Goal: Task Accomplishment & Management: Complete application form

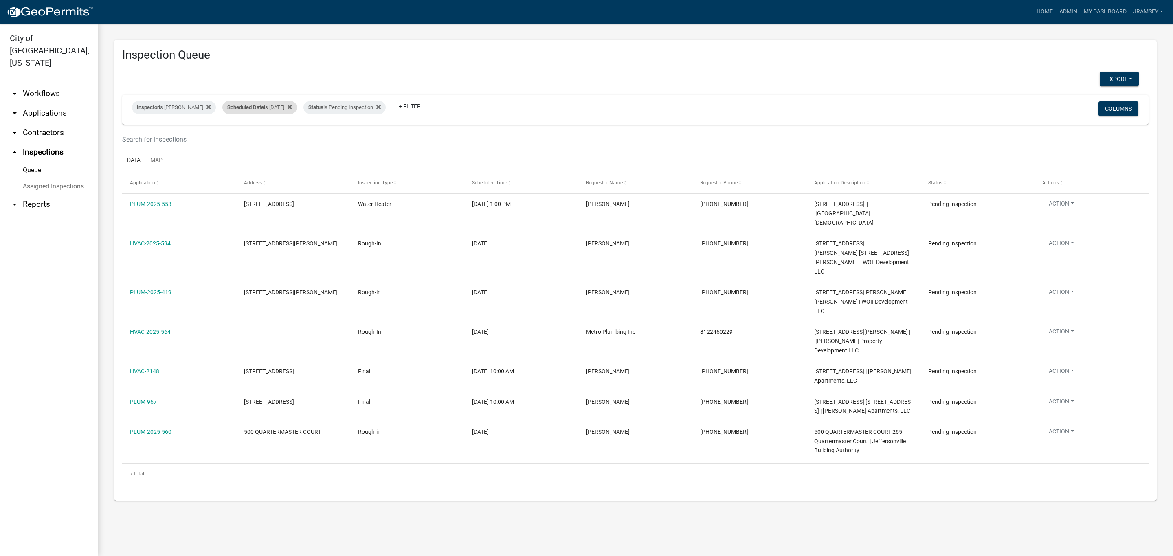
click at [275, 106] on div "Scheduled Date is [DATE]" at bounding box center [259, 107] width 75 height 13
click at [290, 139] on input "[DATE]" at bounding box center [266, 137] width 57 height 17
type input "[DATE]"
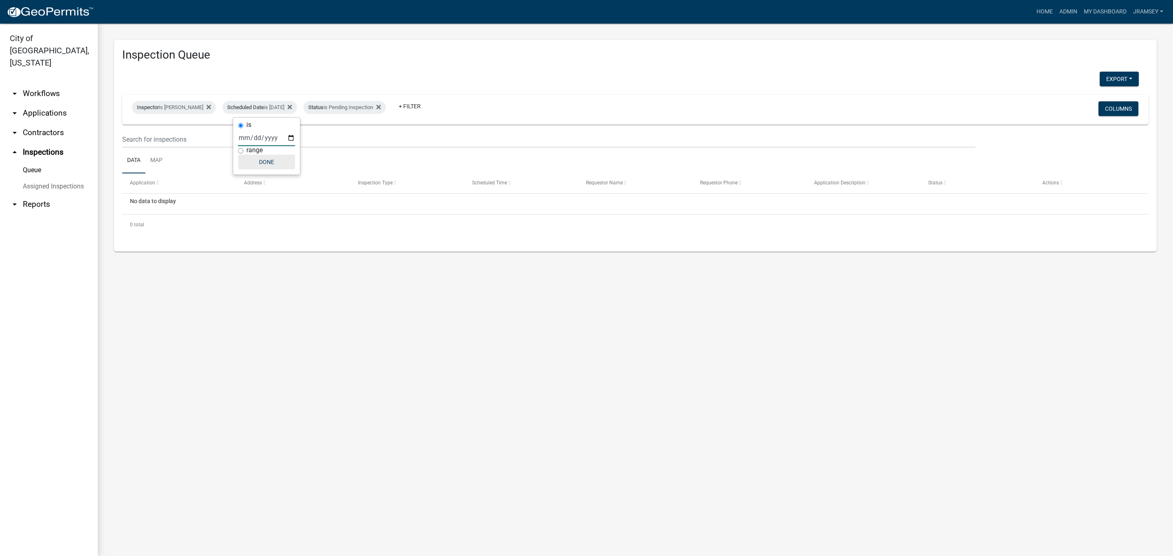
click at [267, 168] on button "Done" at bounding box center [266, 162] width 57 height 15
click at [54, 105] on link "arrow_drop_down Applications" at bounding box center [49, 113] width 98 height 20
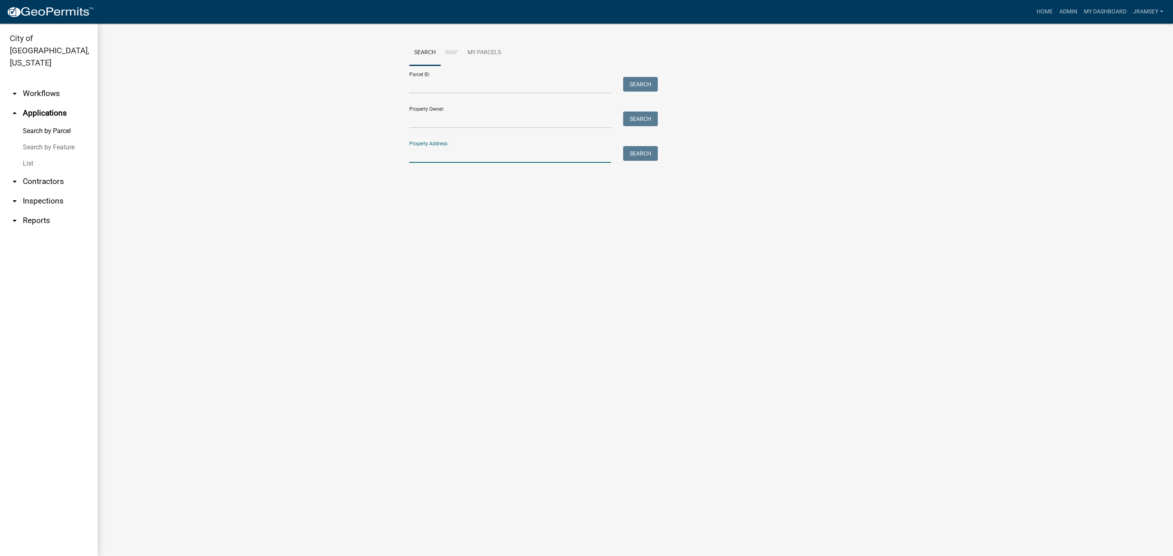
click at [435, 156] on input "Property Address:" at bounding box center [510, 154] width 202 height 17
type input "international"
click at [639, 151] on button "Search" at bounding box center [640, 153] width 35 height 15
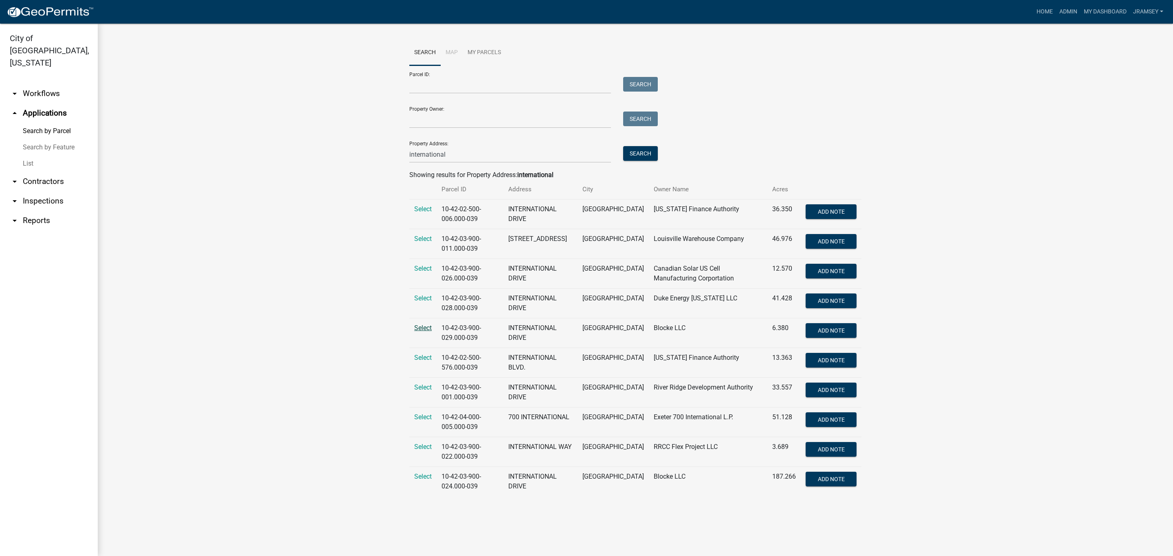
click at [426, 332] on span "Select" at bounding box center [423, 328] width 18 height 8
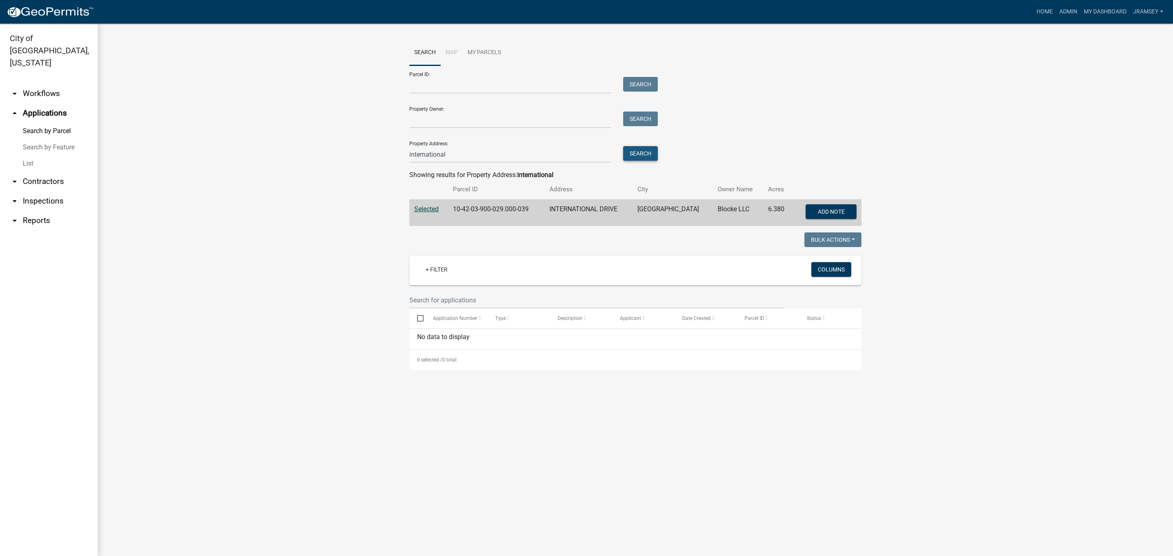
click at [646, 153] on button "Search" at bounding box center [640, 153] width 35 height 15
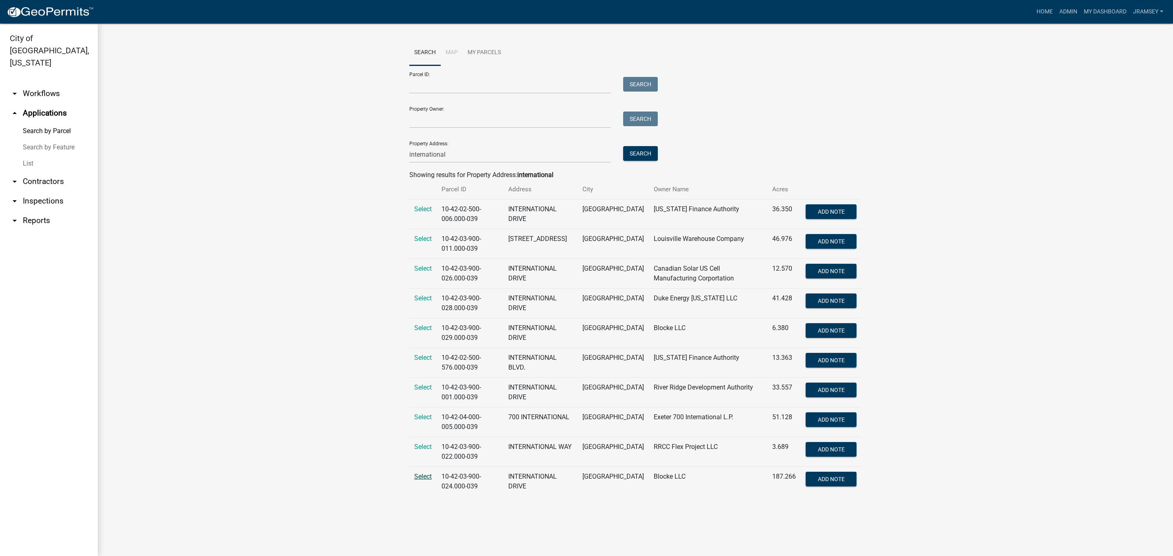
click at [423, 474] on span "Select" at bounding box center [423, 477] width 18 height 8
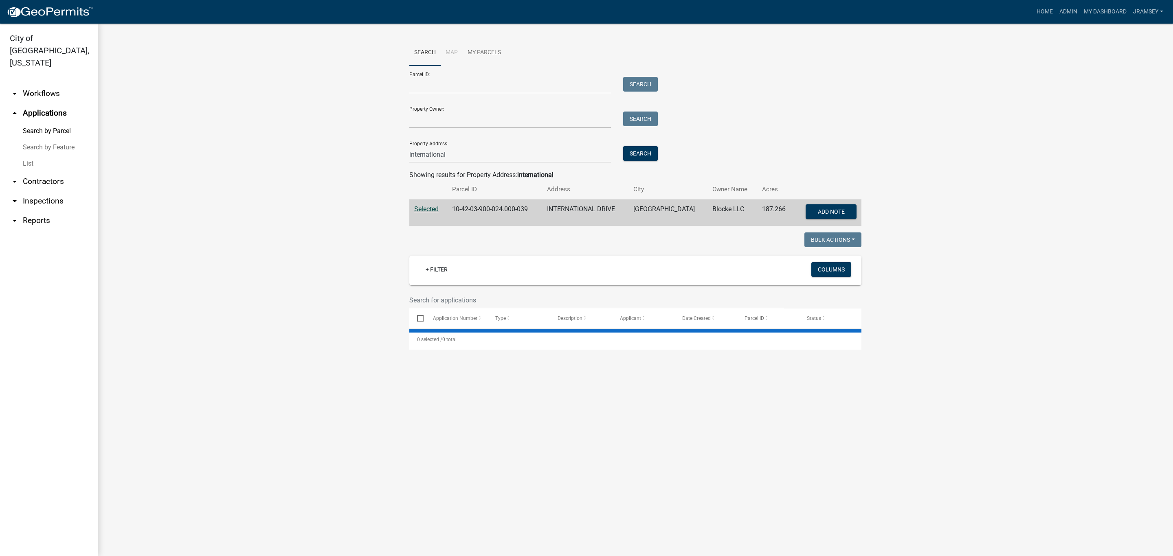
select select "2: 50"
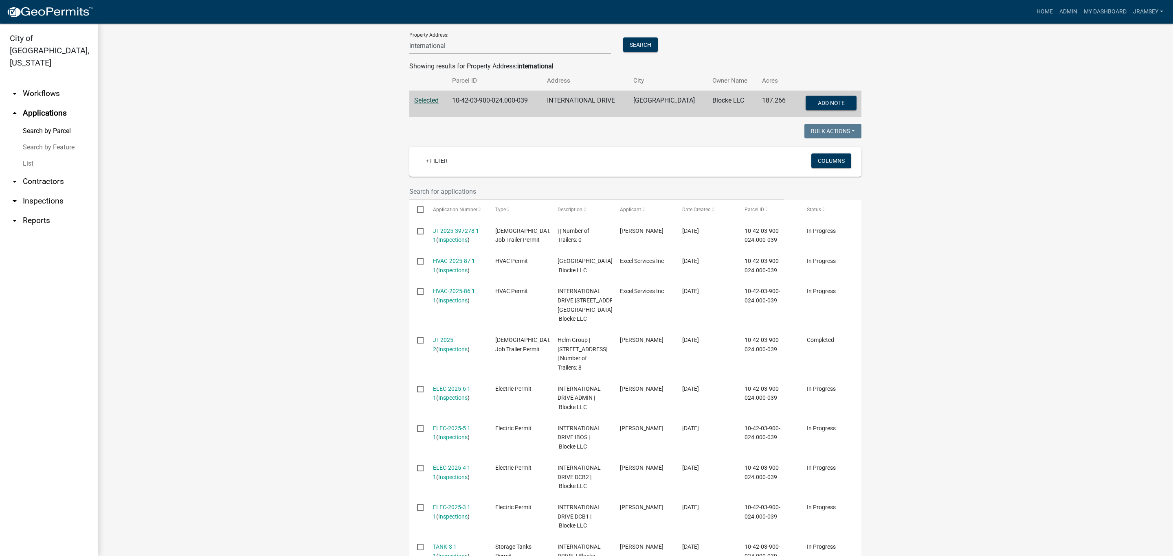
scroll to position [92, 0]
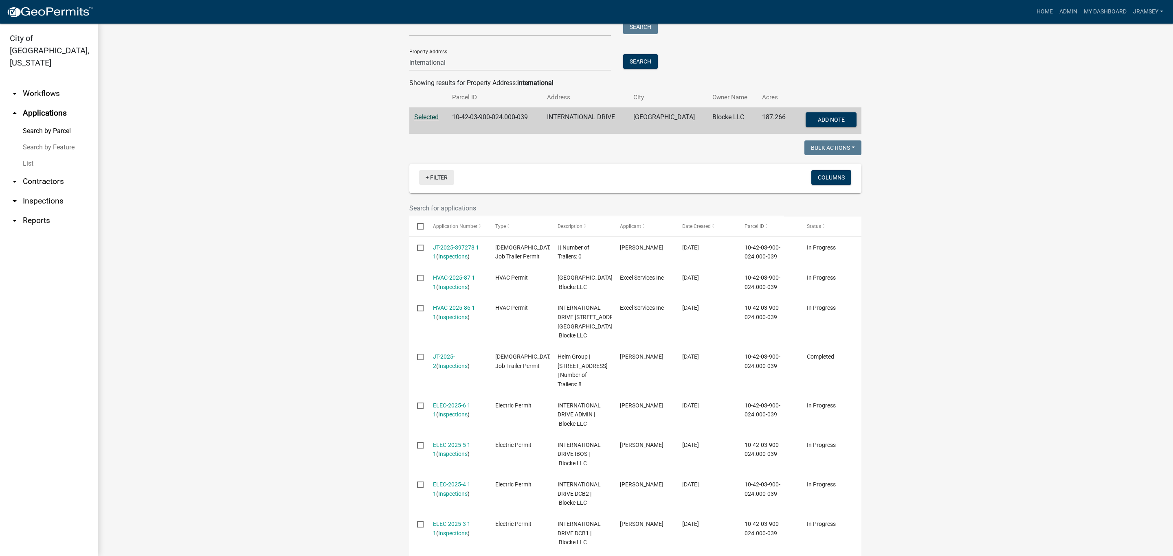
click at [424, 176] on link "+ Filter" at bounding box center [436, 177] width 35 height 15
click at [411, 241] on li "Permit Type" at bounding box center [433, 239] width 75 height 19
click at [395, 202] on select "Select an option Administrative Appeal Certificate of Zoning Compliance Commerc…" at bounding box center [437, 207] width 130 height 17
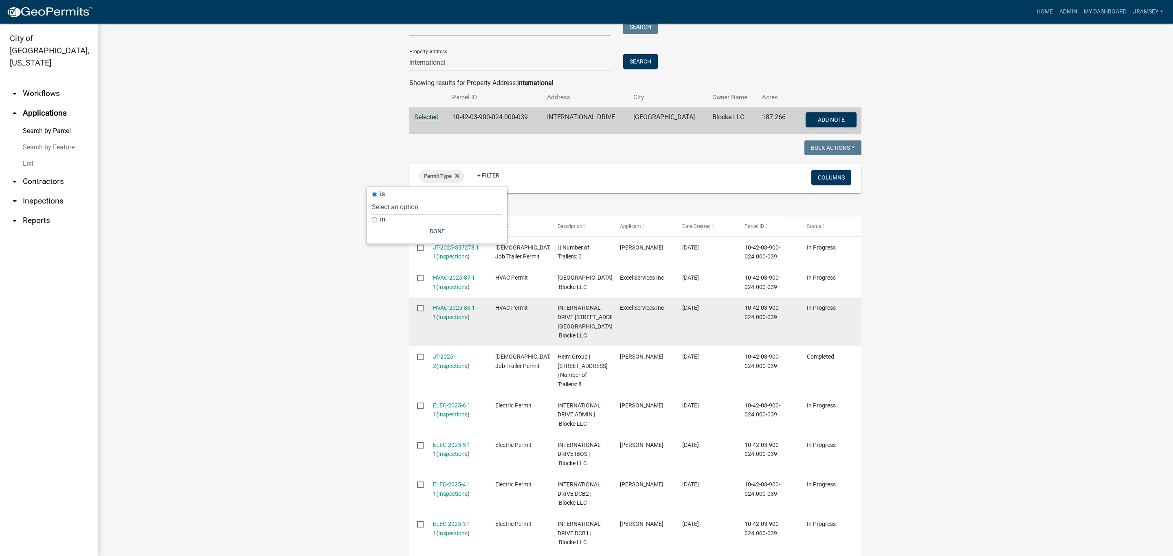
select select "d9aca9b7-ccc7-41c9-9677-dd14cb7cb7b2"
click at [395, 199] on select "Select an option Administrative Appeal Certificate of Zoning Compliance Commerc…" at bounding box center [437, 207] width 130 height 17
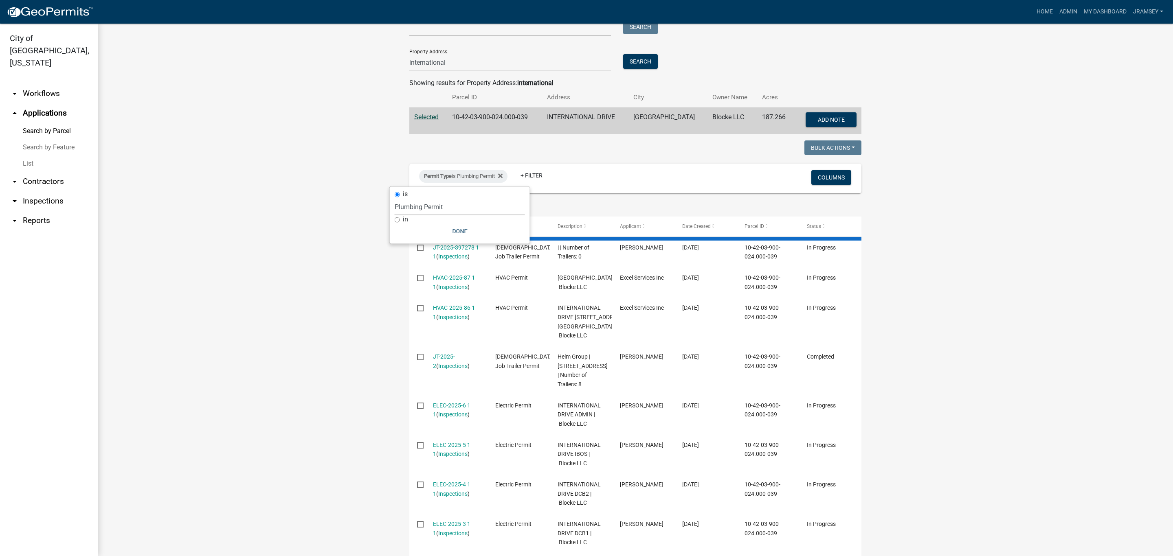
scroll to position [57, 0]
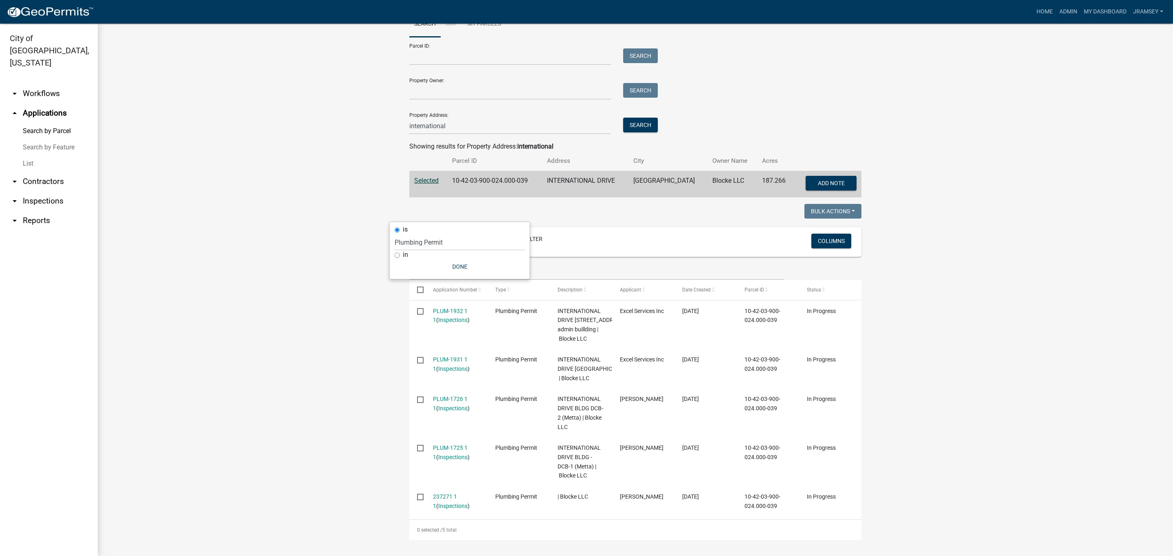
click at [454, 233] on div "is" at bounding box center [460, 230] width 130 height 9
click at [452, 265] on button "Done" at bounding box center [460, 266] width 130 height 15
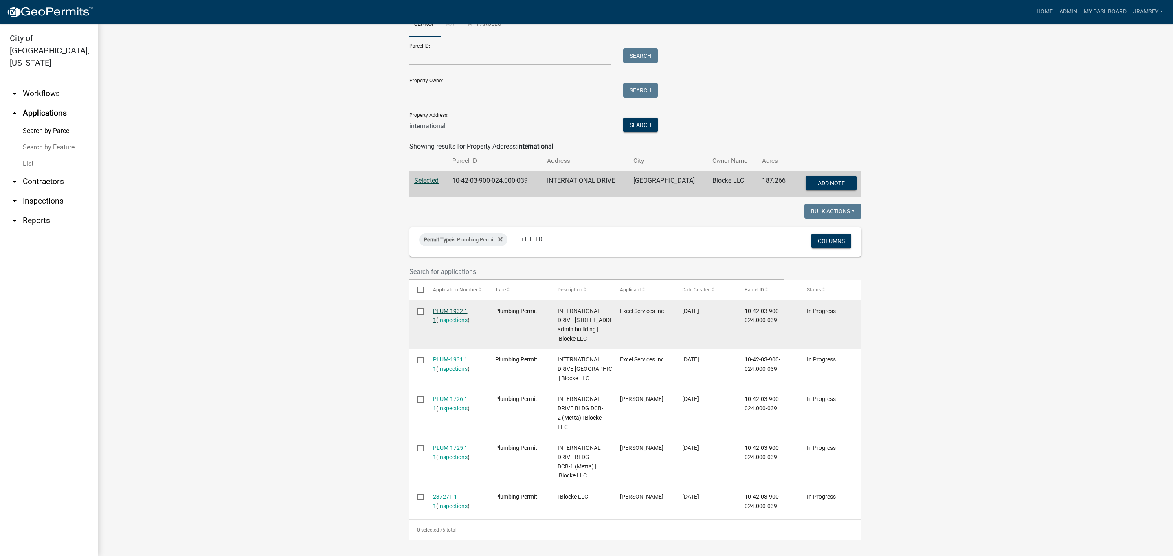
click at [448, 308] on link "PLUM-1932 1 1" at bounding box center [450, 316] width 35 height 16
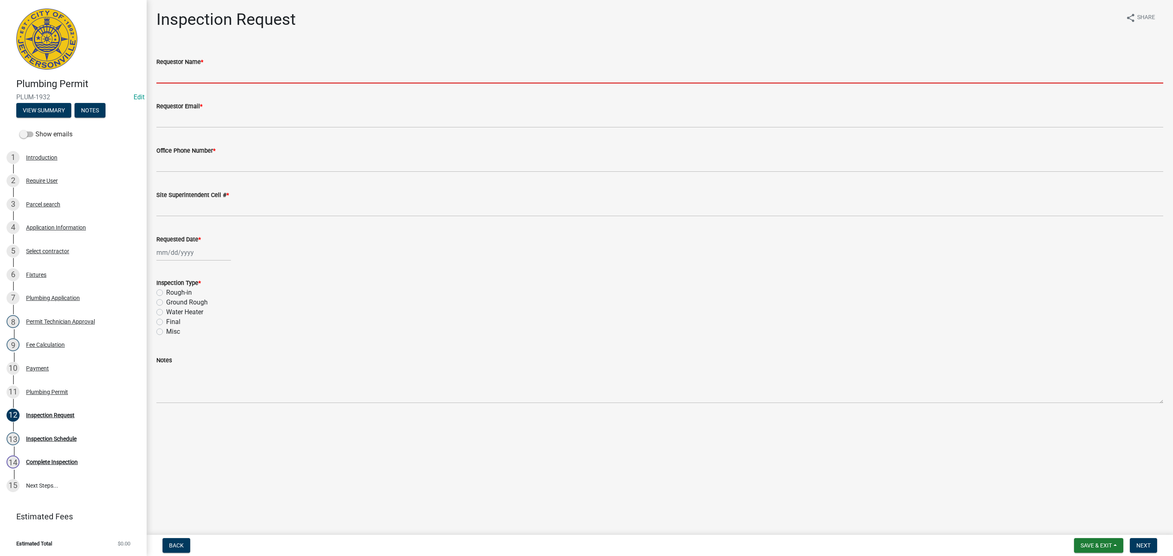
click at [187, 82] on input "Requestor Name *" at bounding box center [659, 75] width 1007 height 17
type input "[PERSON_NAME]"
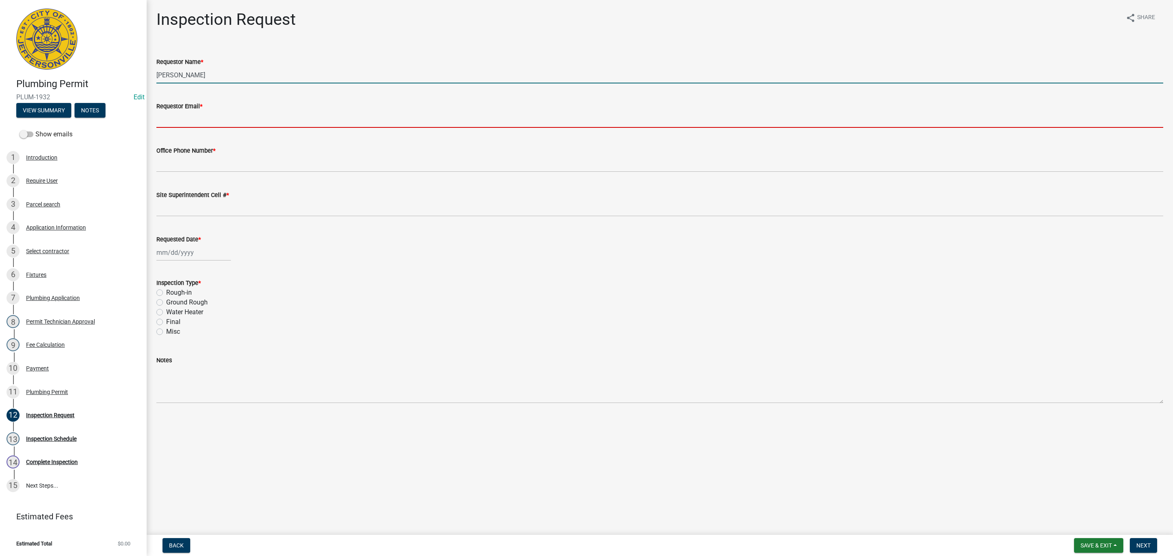
type input "[EMAIL_ADDRESS][DOMAIN_NAME]"
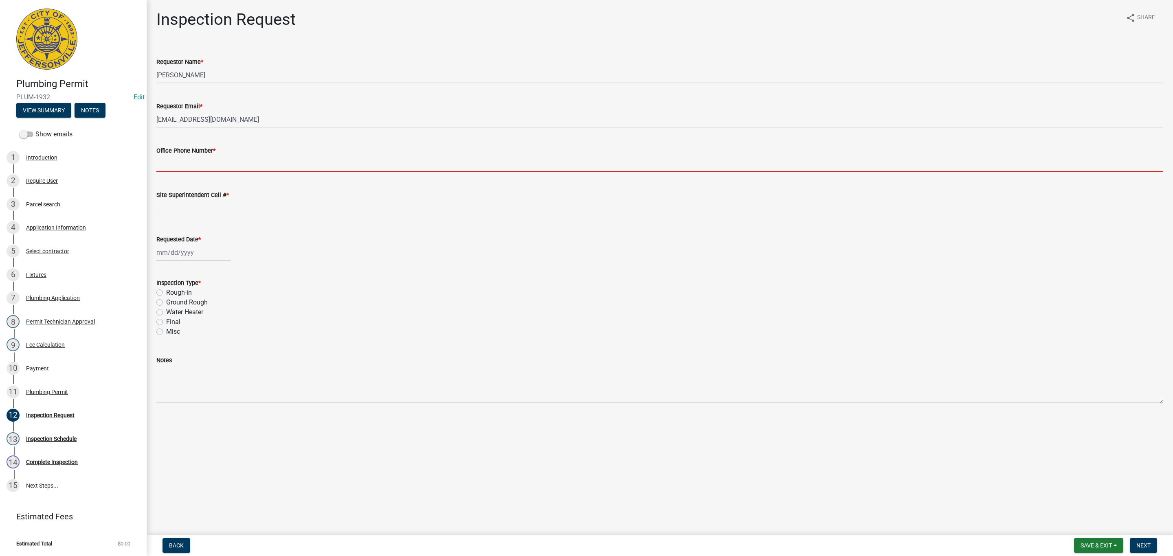
click at [201, 166] on input "Office Phone Number *" at bounding box center [659, 164] width 1007 height 17
type input "0000000000"
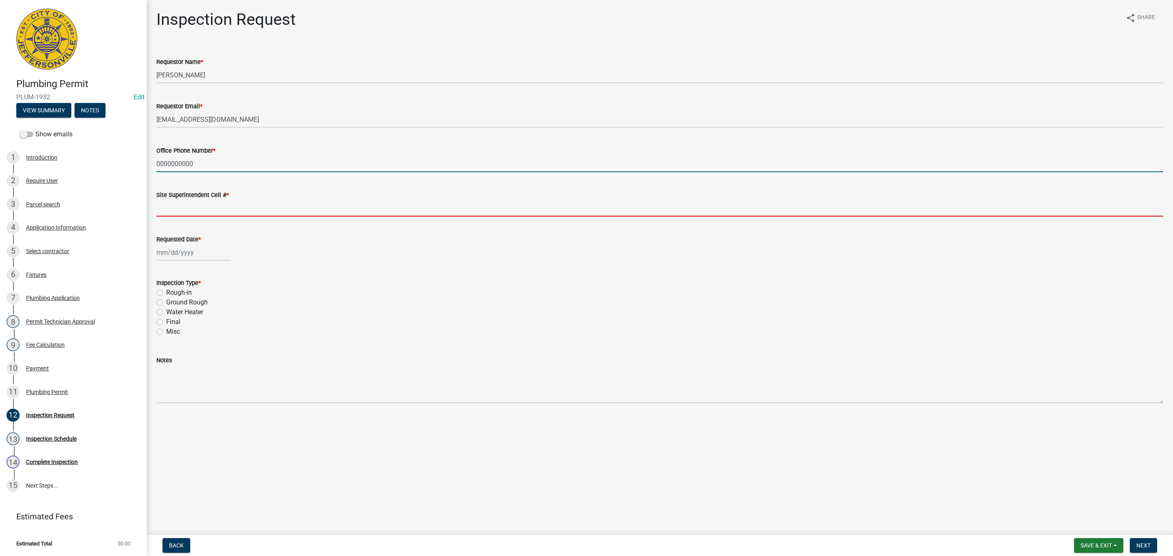
click at [171, 202] on input "Site Superintendent Cell # *" at bounding box center [659, 208] width 1007 height 17
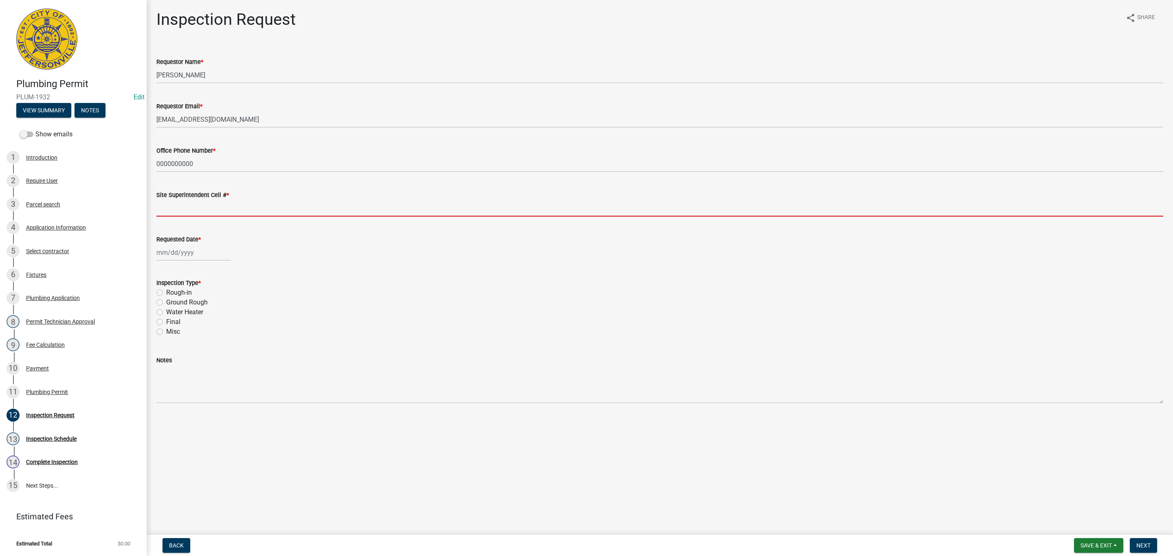
type input "0000000000"
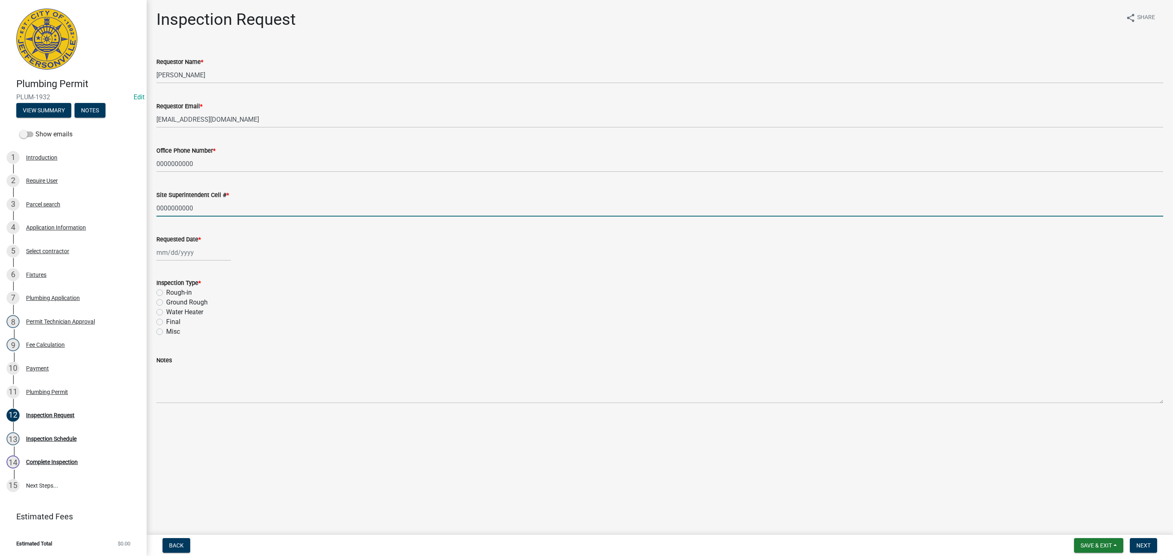
click at [172, 254] on div at bounding box center [193, 252] width 75 height 17
select select "10"
select select "2025"
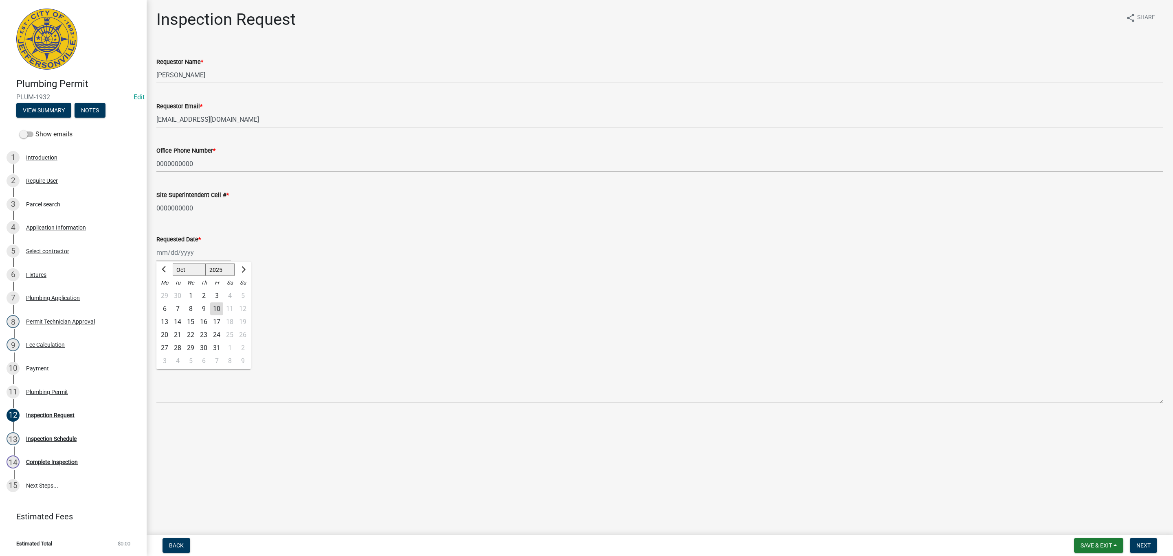
click at [167, 319] on div "13" at bounding box center [164, 322] width 13 height 13
type input "[DATE]"
click at [166, 293] on label "Rough-in" at bounding box center [179, 293] width 26 height 10
click at [166, 293] on input "Rough-in" at bounding box center [168, 290] width 5 height 5
radio input "true"
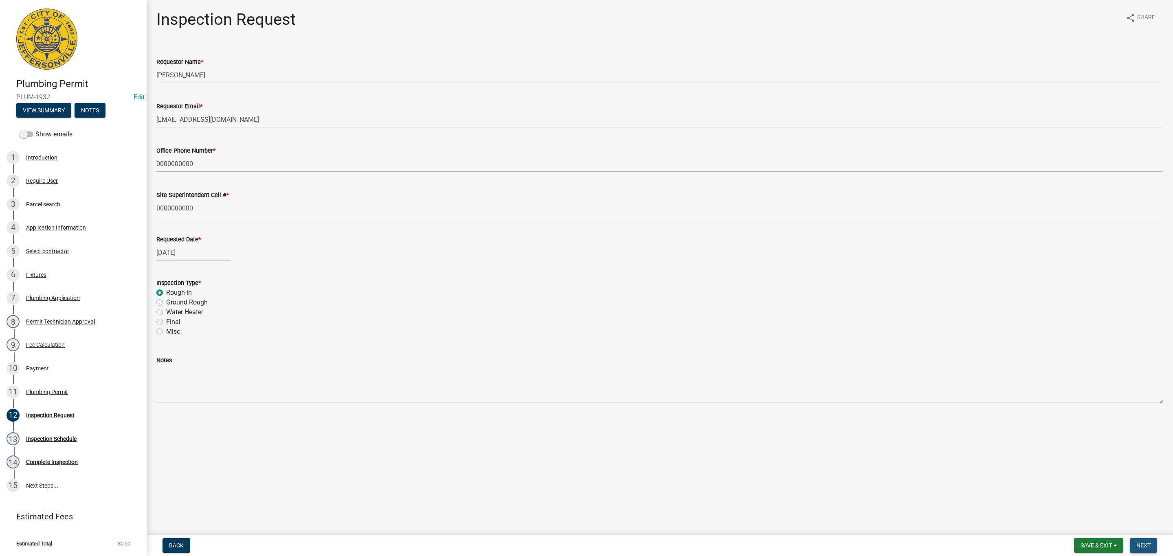
click at [1140, 542] on span "Next" at bounding box center [1143, 545] width 14 height 7
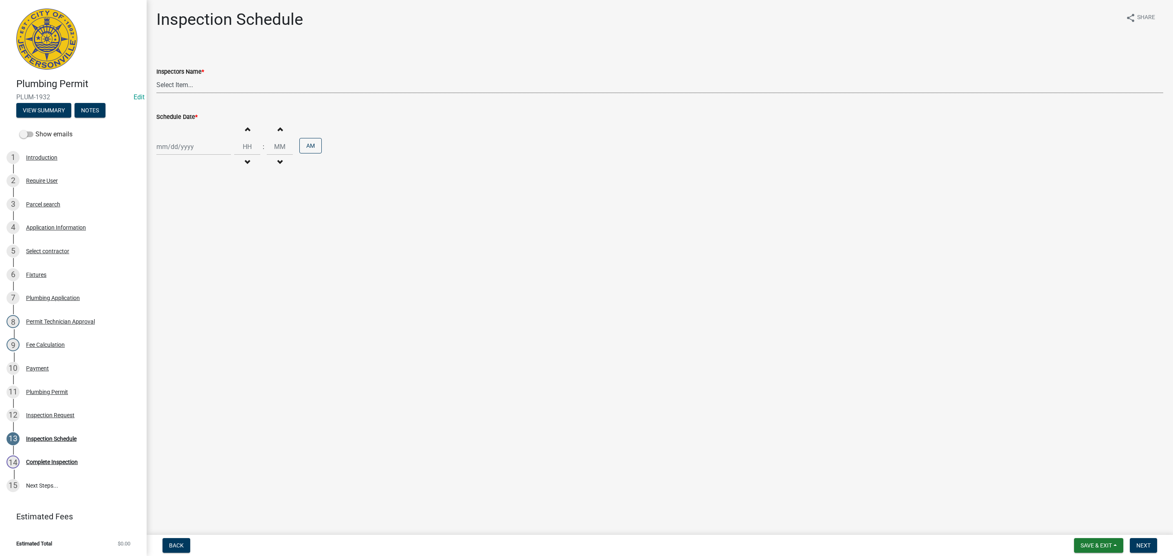
click at [186, 83] on select "Select Item... [PERSON_NAME] ([PERSON_NAME]) [PERSON_NAME] ([PERSON_NAME]) mkru…" at bounding box center [659, 85] width 1007 height 17
select select "13c97fbc-c819-4cee-844a-0db3d3c4db95"
click at [156, 77] on select "Select Item... [PERSON_NAME] ([PERSON_NAME]) [PERSON_NAME] ([PERSON_NAME]) mkru…" at bounding box center [659, 85] width 1007 height 17
click at [176, 148] on div at bounding box center [193, 146] width 75 height 17
select select "10"
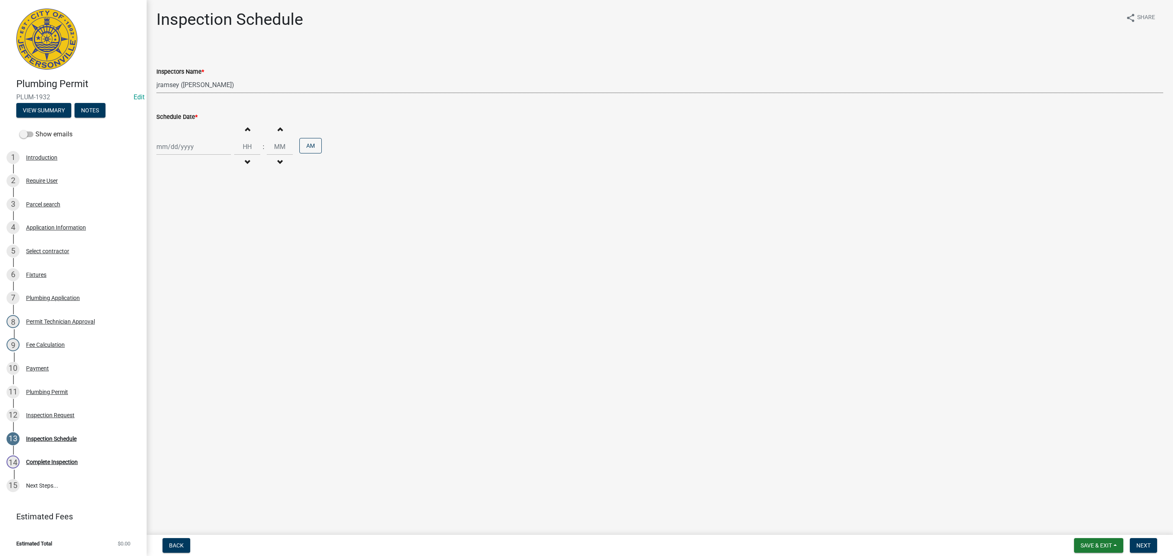
select select "2025"
click at [164, 215] on div "13" at bounding box center [164, 216] width 13 height 13
type input "[DATE]"
drag, startPoint x: 247, startPoint y: 148, endPoint x: 226, endPoint y: 145, distance: 20.9
click at [226, 145] on div "[DATE] Increment hours Decrement hours : Increment minutes Decrement minutes AM" at bounding box center [659, 147] width 1007 height 50
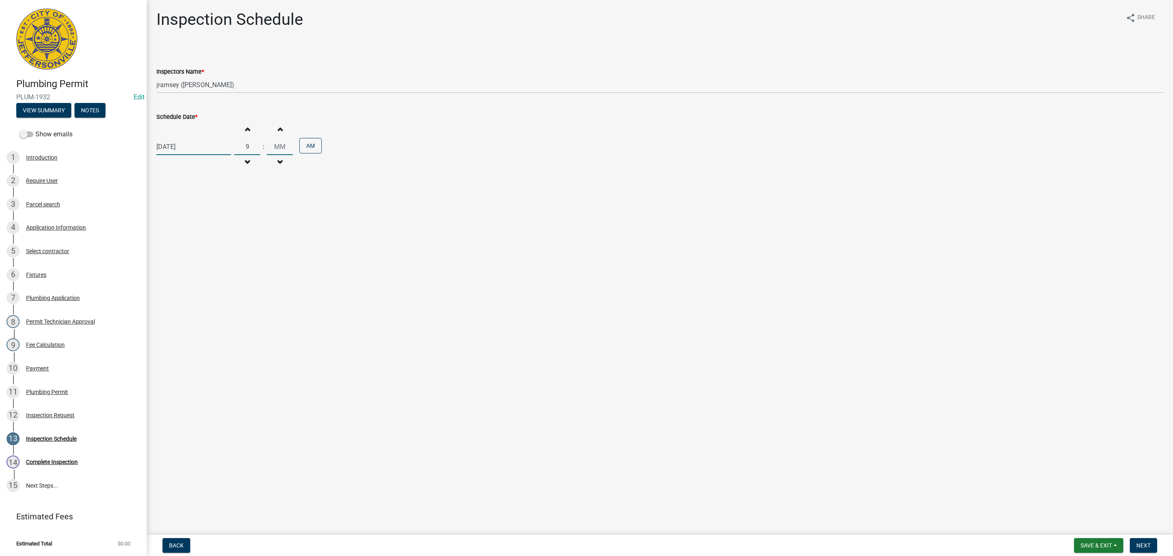
type input "09"
drag, startPoint x: 280, startPoint y: 148, endPoint x: 242, endPoint y: 142, distance: 38.4
click at [242, 142] on div "Increment hours 09 Decrement hours : Increment minutes 00 Decrement minutes AM" at bounding box center [278, 147] width 88 height 50
type input "30"
click at [1138, 544] on span "Next" at bounding box center [1143, 545] width 14 height 7
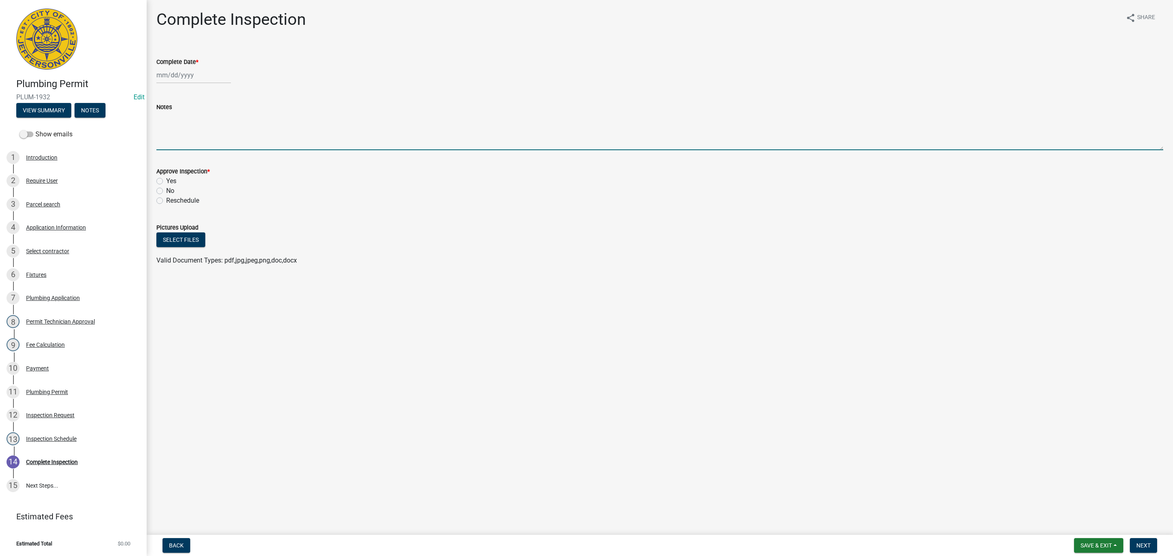
click at [169, 137] on textarea "Notes" at bounding box center [659, 131] width 1007 height 38
type textarea "[PHONE_NUMBER]"
click at [1106, 547] on span "Save & Exit" at bounding box center [1095, 545] width 31 height 7
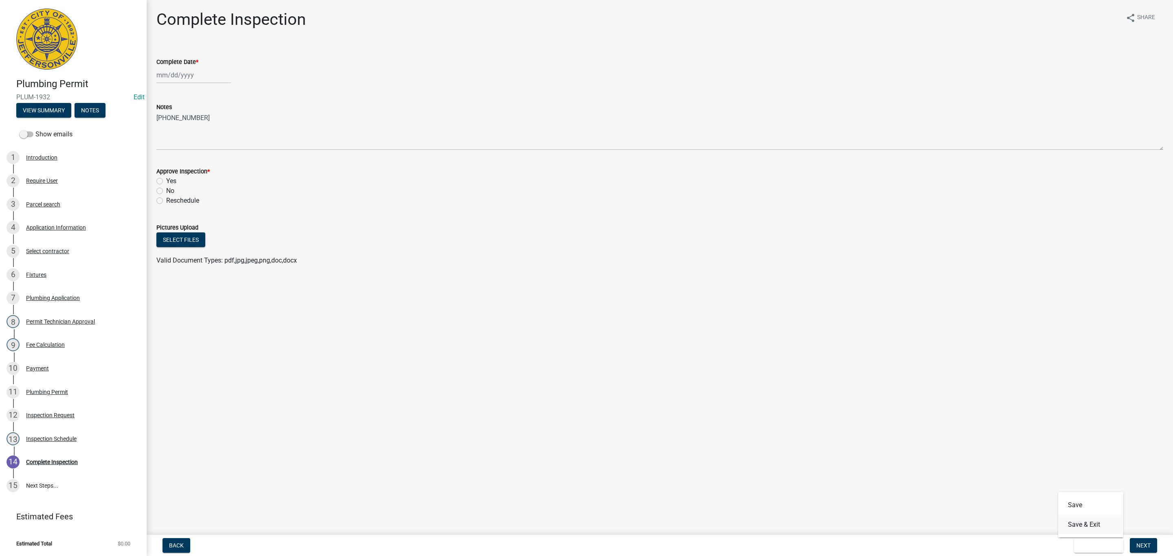
click at [1094, 525] on button "Save & Exit" at bounding box center [1090, 525] width 65 height 20
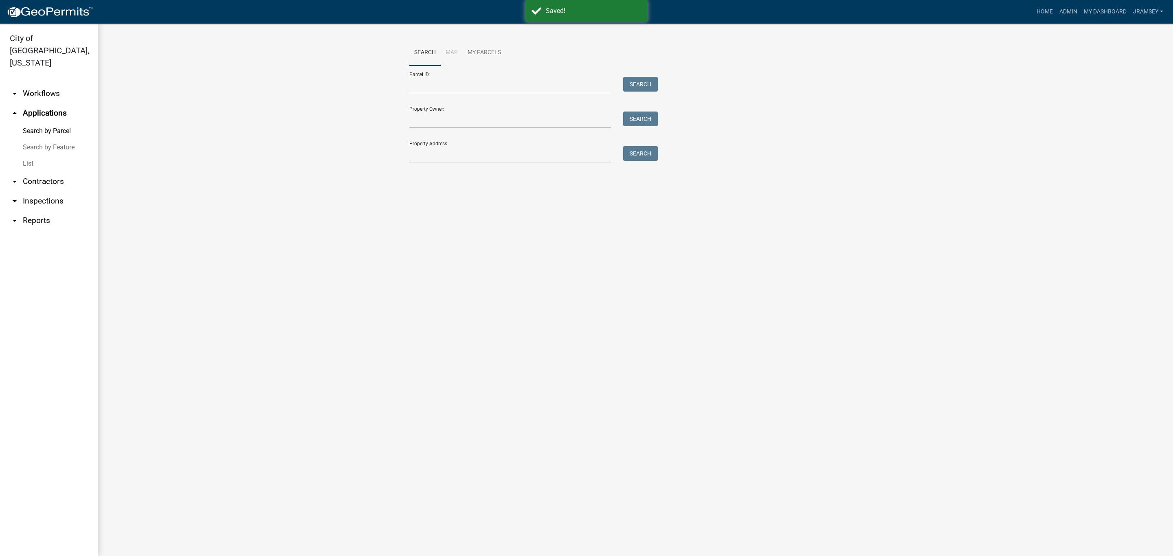
click at [32, 192] on link "arrow_drop_down Inspections" at bounding box center [49, 201] width 98 height 20
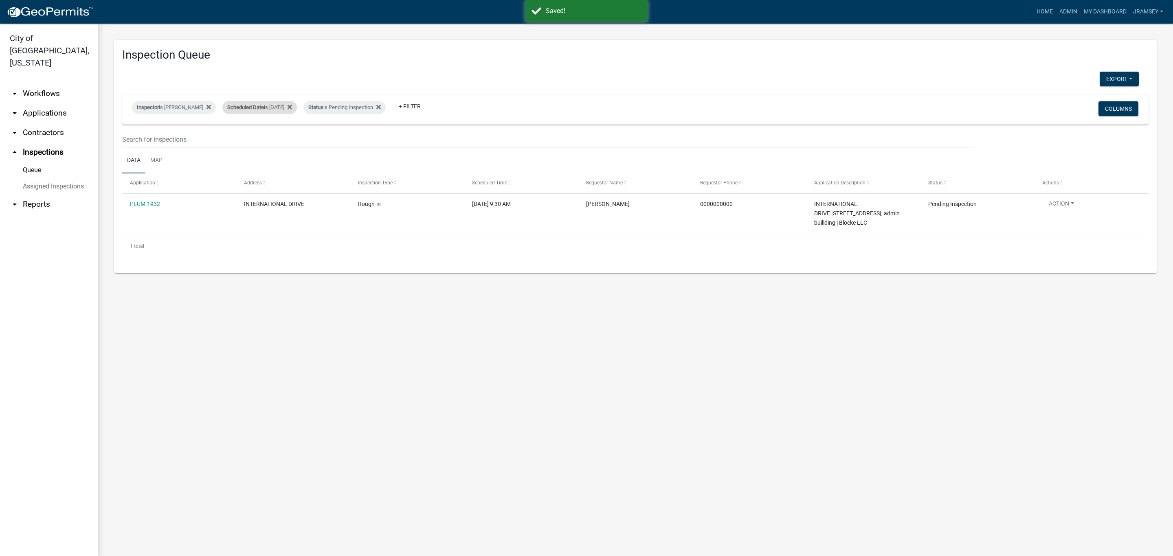
click at [265, 110] on div "Scheduled Date is [DATE]" at bounding box center [259, 107] width 75 height 13
click at [290, 137] on input "[DATE]" at bounding box center [266, 137] width 57 height 17
type input "[DATE]"
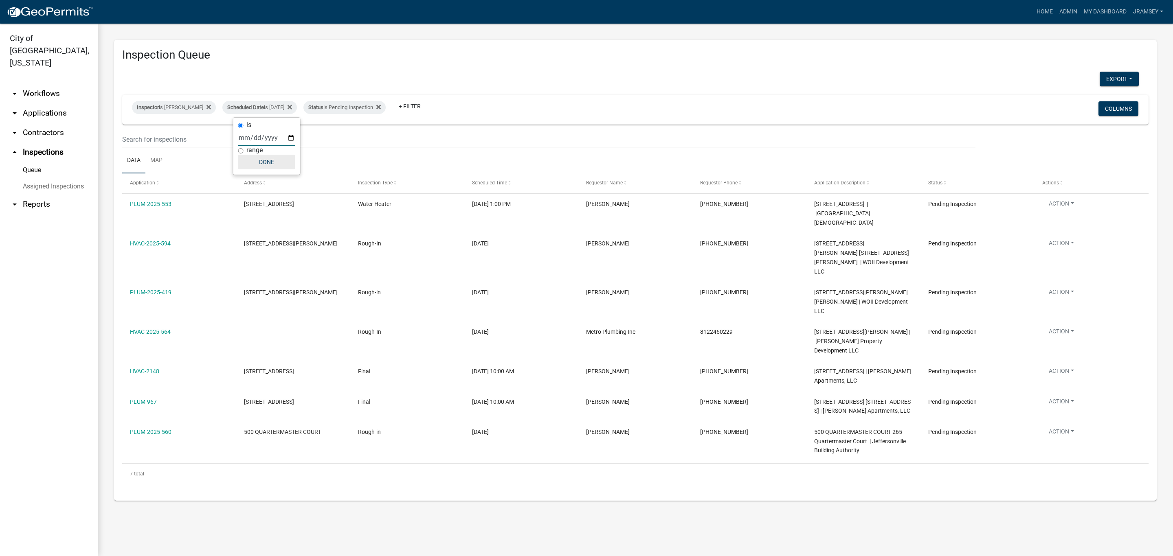
click at [272, 165] on button "Done" at bounding box center [266, 162] width 57 height 15
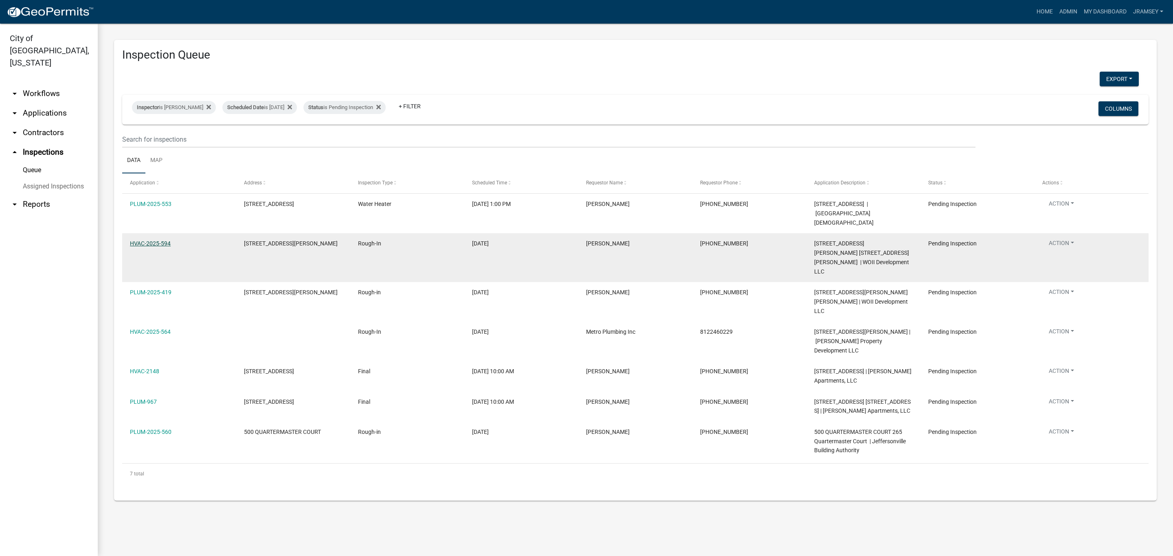
click at [150, 240] on link "HVAC-2025-594" at bounding box center [150, 243] width 41 height 7
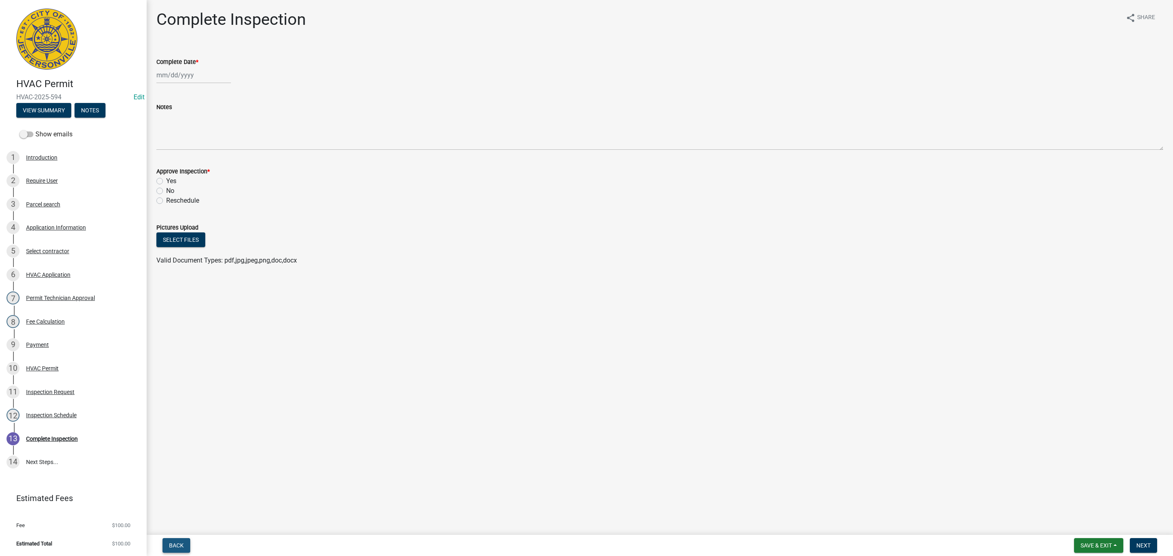
click at [178, 543] on span "Back" at bounding box center [176, 545] width 15 height 7
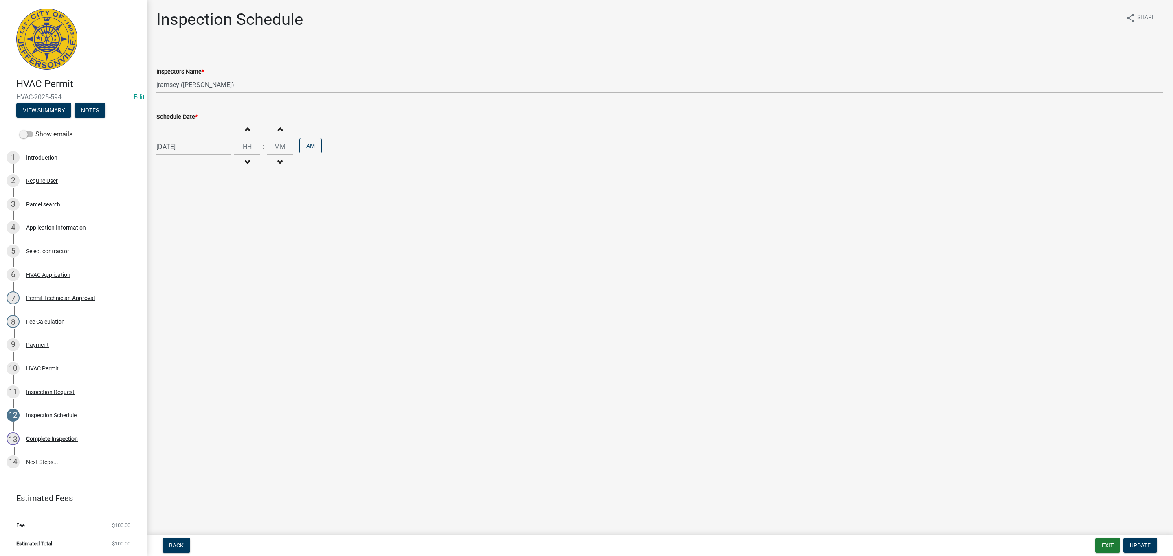
click at [179, 84] on select "Select Item... [PERSON_NAME] ([PERSON_NAME]) [PERSON_NAME] ([PERSON_NAME]) mkru…" at bounding box center [659, 85] width 1007 height 17
select select "36a8b8f0-2ef8-43e9-ae06-718f51af8d36"
click at [156, 77] on select "Select Item... [PERSON_NAME] ([PERSON_NAME]) [PERSON_NAME] ([PERSON_NAME]) mkru…" at bounding box center [659, 85] width 1007 height 17
click at [1130, 546] on span "Update" at bounding box center [1140, 545] width 21 height 7
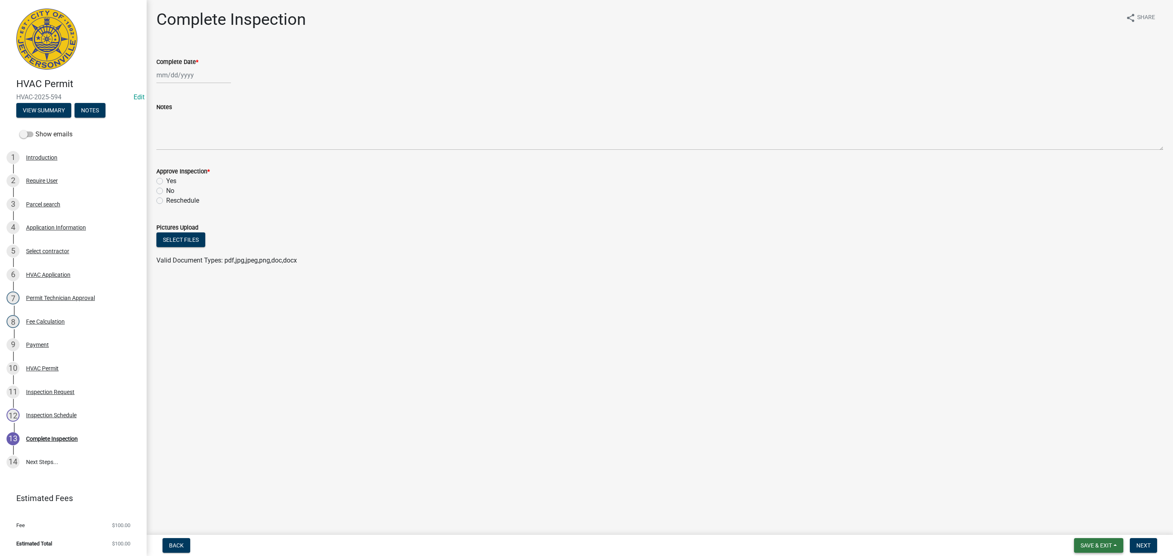
click at [1099, 542] on span "Save & Exit" at bounding box center [1095, 545] width 31 height 7
click at [1088, 522] on button "Save & Exit" at bounding box center [1090, 525] width 65 height 20
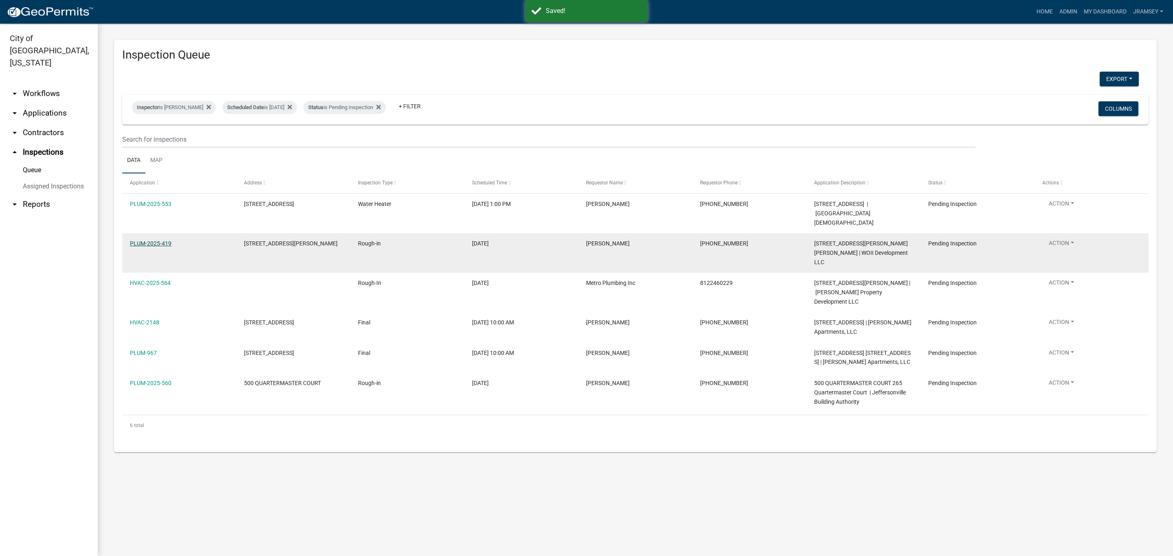
click at [152, 240] on link "PLUM-2025-419" at bounding box center [151, 243] width 42 height 7
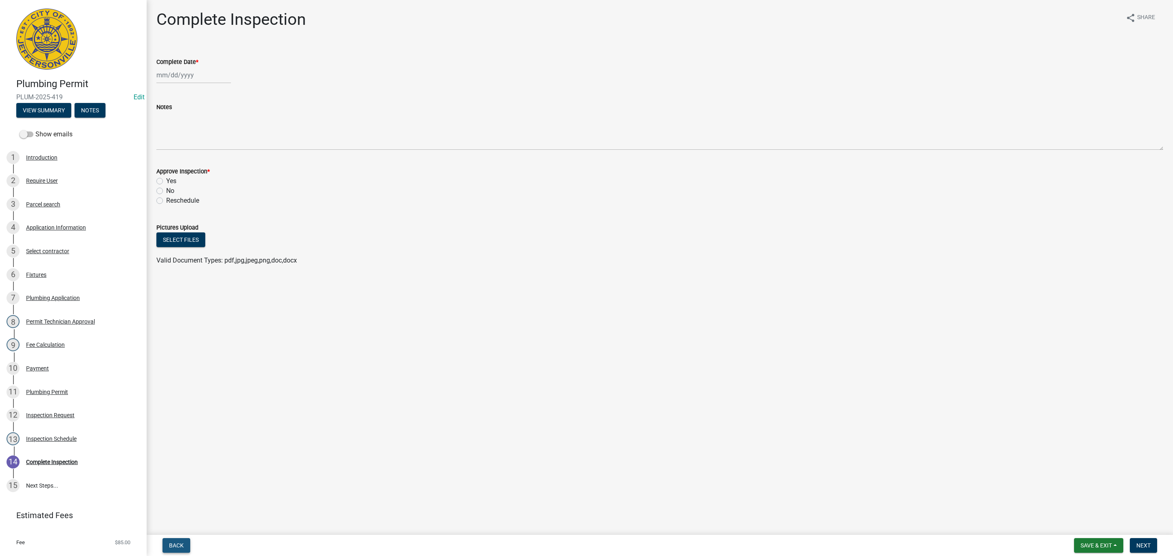
click at [176, 546] on span "Back" at bounding box center [176, 545] width 15 height 7
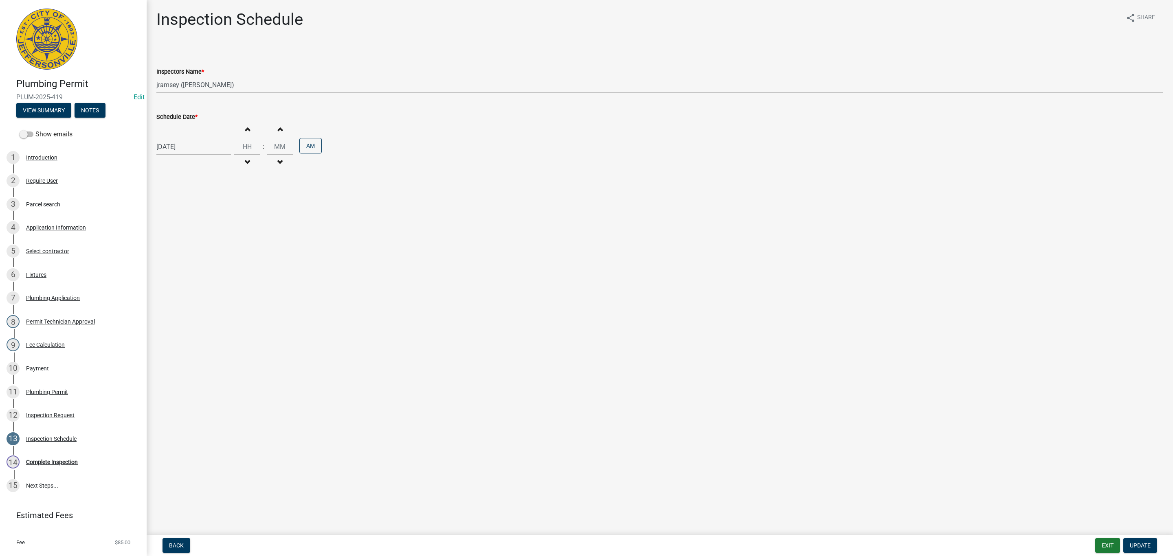
click at [186, 81] on select "Select Item... [PERSON_NAME] ([PERSON_NAME]) [PERSON_NAME] ([PERSON_NAME]) mkru…" at bounding box center [659, 85] width 1007 height 17
select select "36a8b8f0-2ef8-43e9-ae06-718f51af8d36"
click at [156, 77] on select "Select Item... [PERSON_NAME] ([PERSON_NAME]) [PERSON_NAME] ([PERSON_NAME]) mkru…" at bounding box center [659, 85] width 1007 height 17
click at [1135, 546] on span "Update" at bounding box center [1140, 545] width 21 height 7
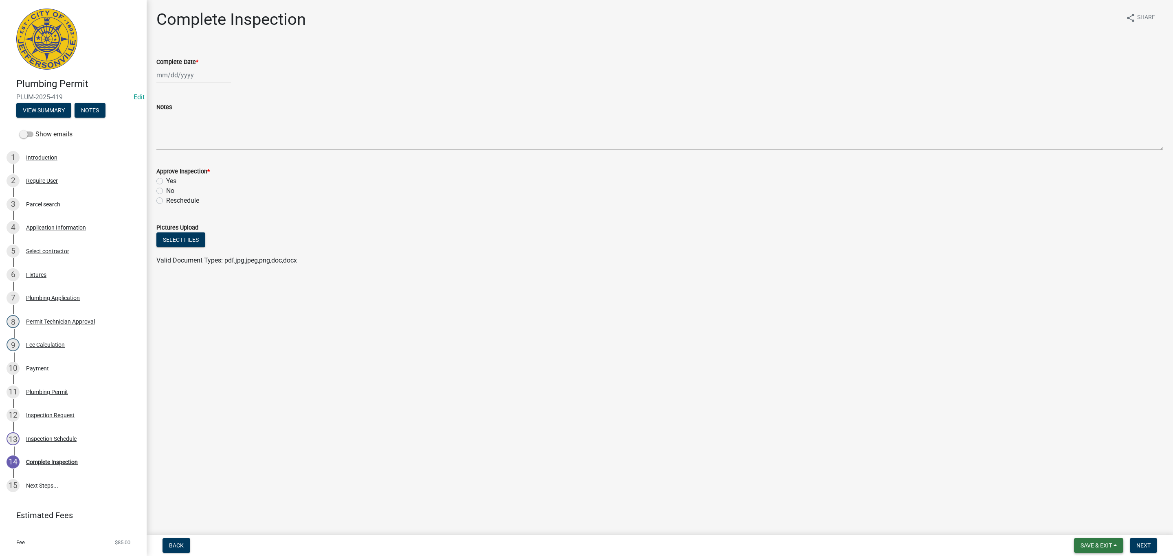
click at [1087, 545] on span "Save & Exit" at bounding box center [1095, 545] width 31 height 7
click at [1082, 534] on button "Save & Exit" at bounding box center [1090, 525] width 65 height 20
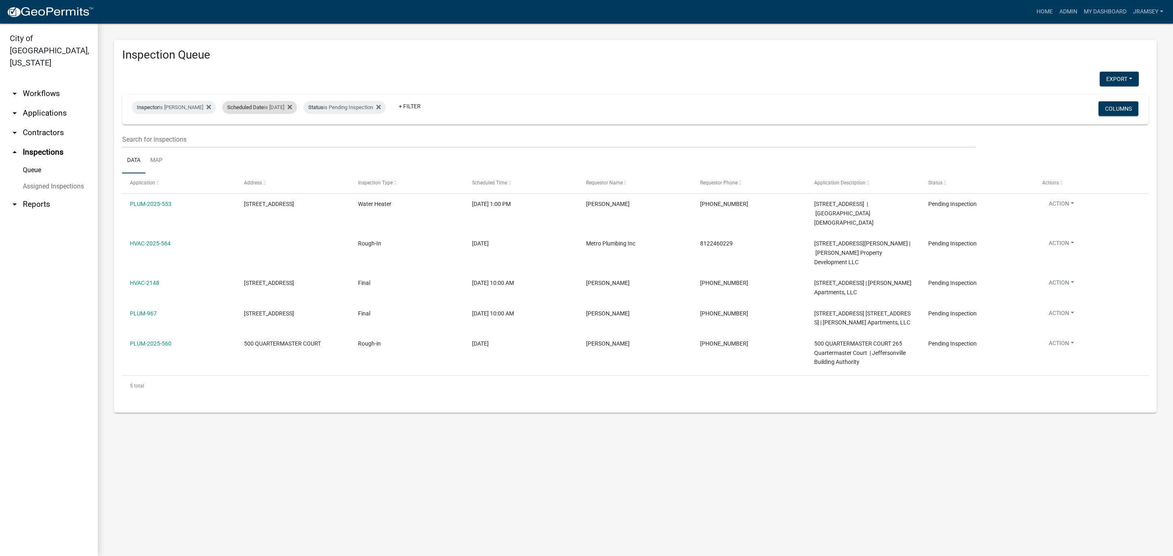
click at [283, 107] on div "Scheduled Date is [DATE]" at bounding box center [259, 107] width 75 height 13
click at [287, 138] on input "[DATE]" at bounding box center [266, 137] width 57 height 17
type input "[DATE]"
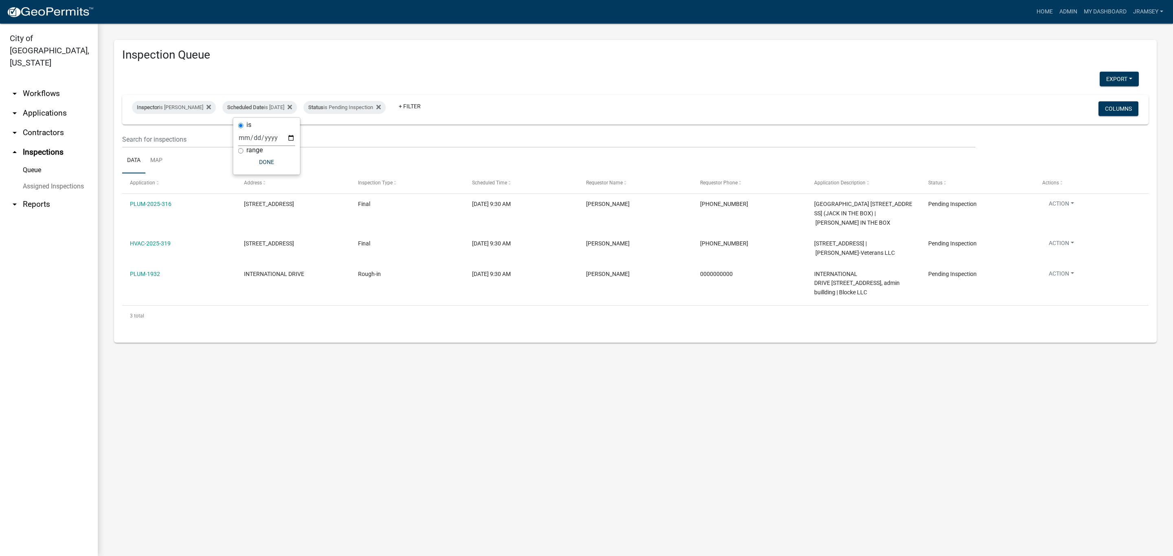
click at [480, 94] on div "Export Excel Format (.xlsx) CSV Format (.csv) Inspector is [PERSON_NAME] Schedu…" at bounding box center [635, 203] width 1026 height 263
click at [57, 103] on link "arrow_drop_down Applications" at bounding box center [49, 113] width 98 height 20
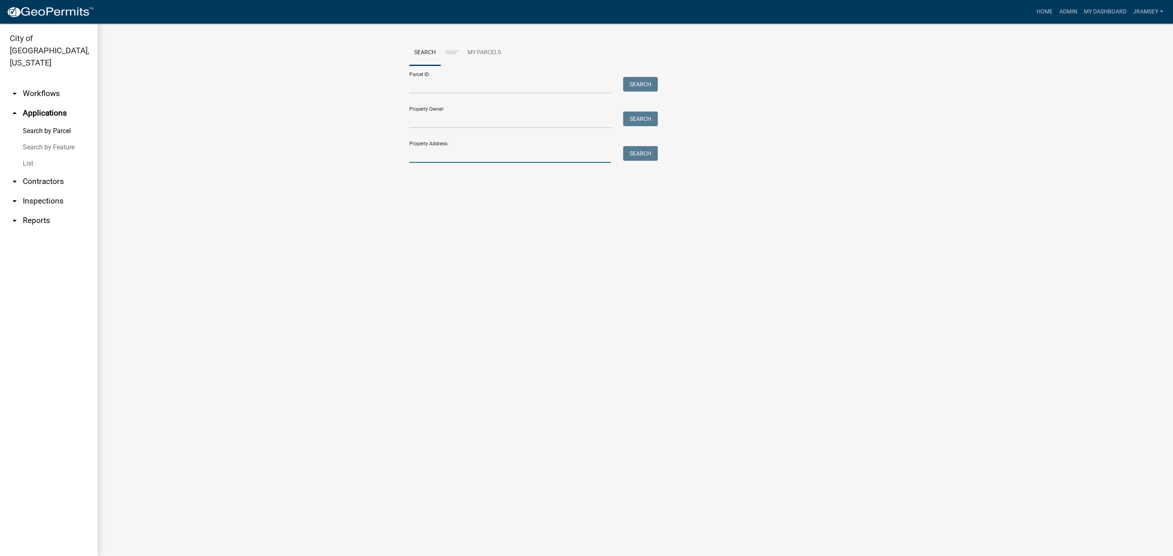
click at [446, 156] on input "Property Address:" at bounding box center [510, 154] width 202 height 17
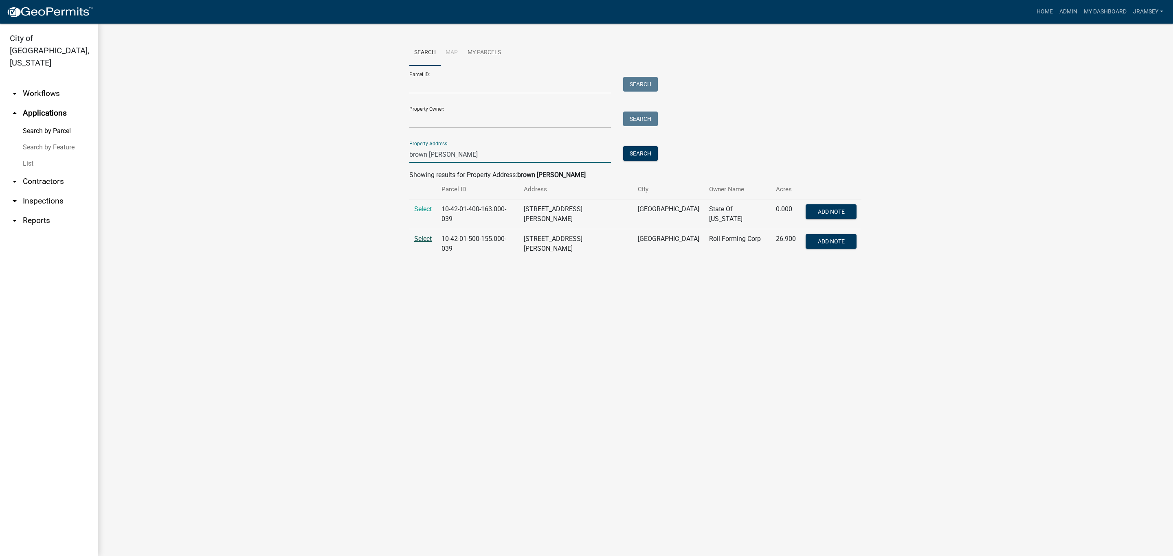
type input "brown [PERSON_NAME]"
click at [428, 235] on span "Select" at bounding box center [423, 239] width 18 height 8
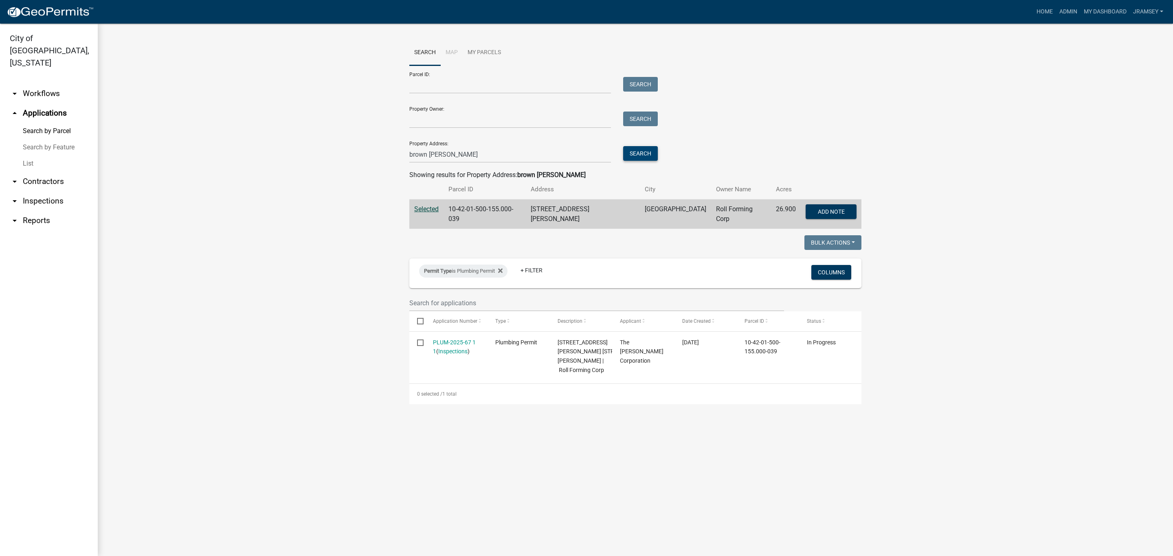
click at [636, 151] on button "Search" at bounding box center [640, 153] width 35 height 15
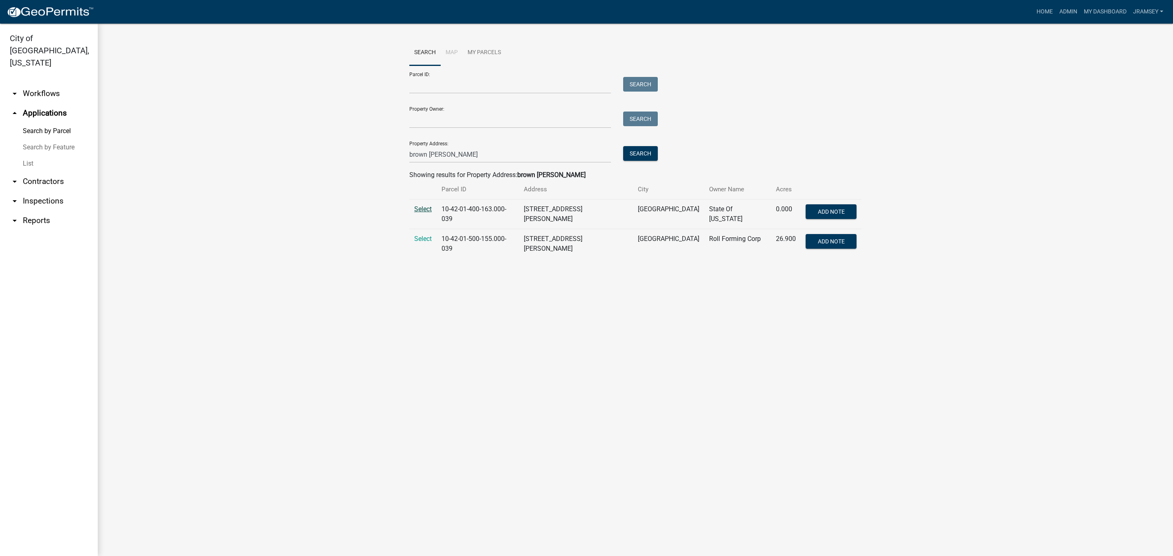
click at [419, 207] on span "Select" at bounding box center [423, 209] width 18 height 8
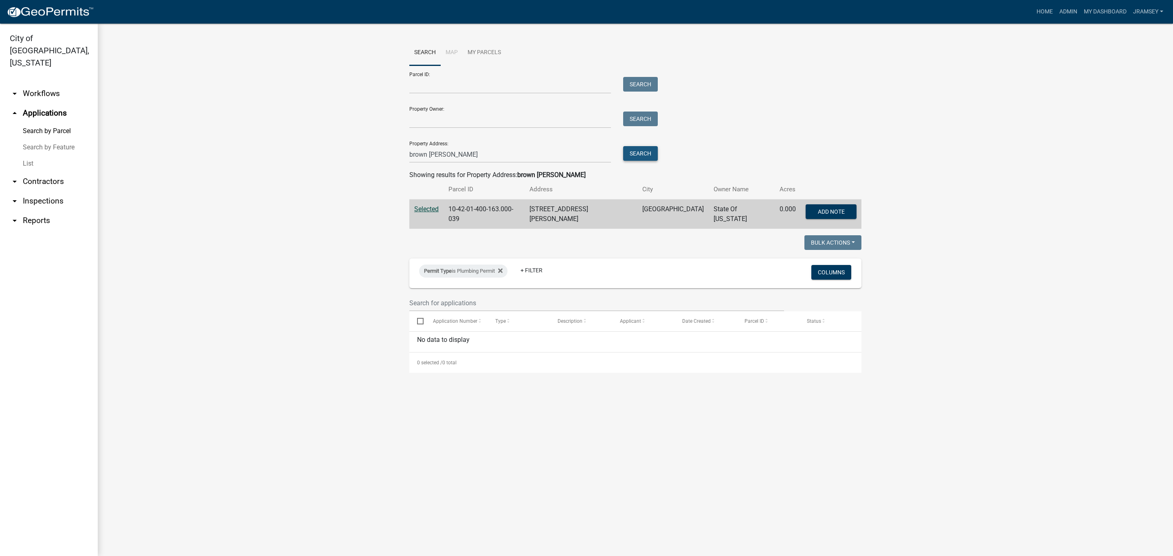
click at [637, 152] on button "Search" at bounding box center [640, 153] width 35 height 15
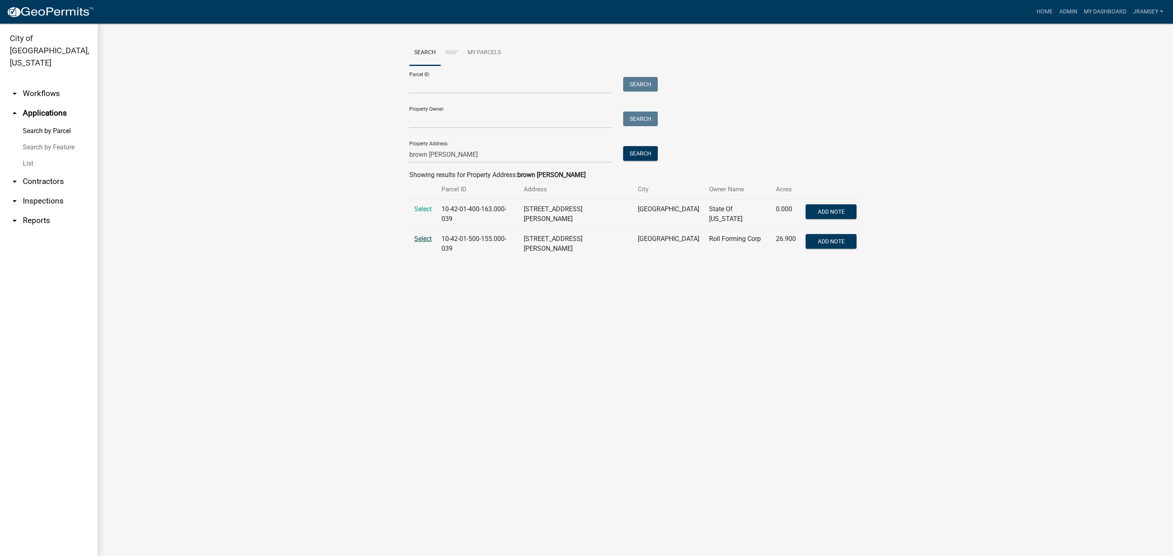
click at [421, 235] on span "Select" at bounding box center [423, 239] width 18 height 8
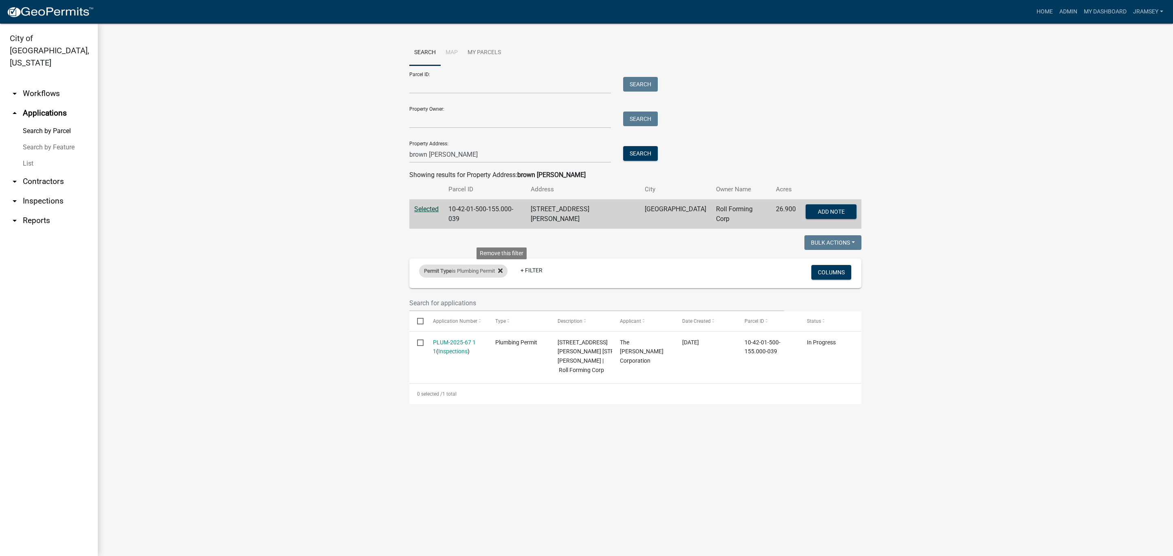
click at [502, 269] on icon at bounding box center [500, 270] width 4 height 4
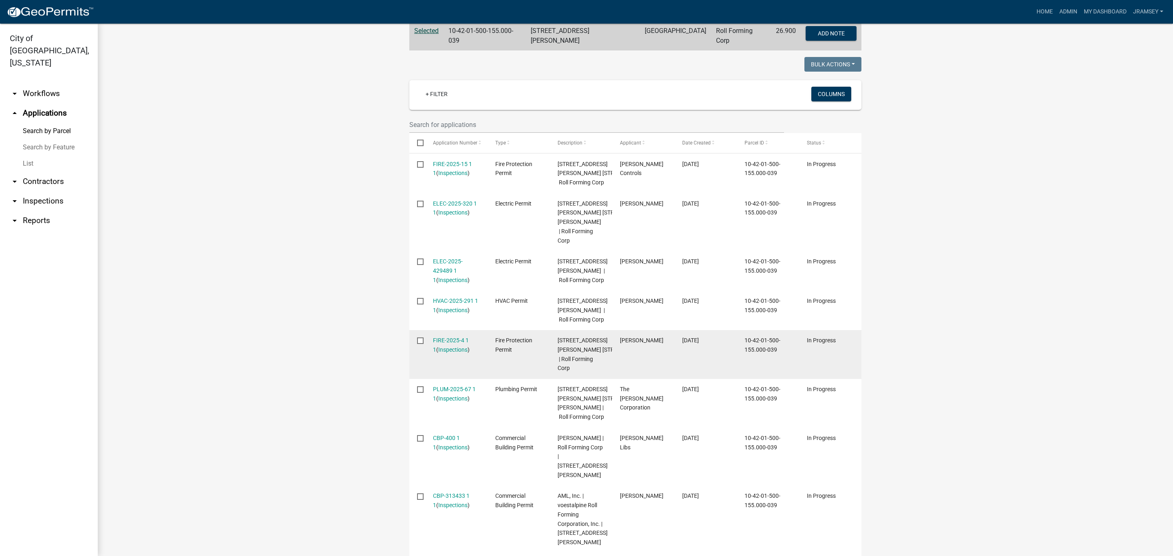
scroll to position [183, 0]
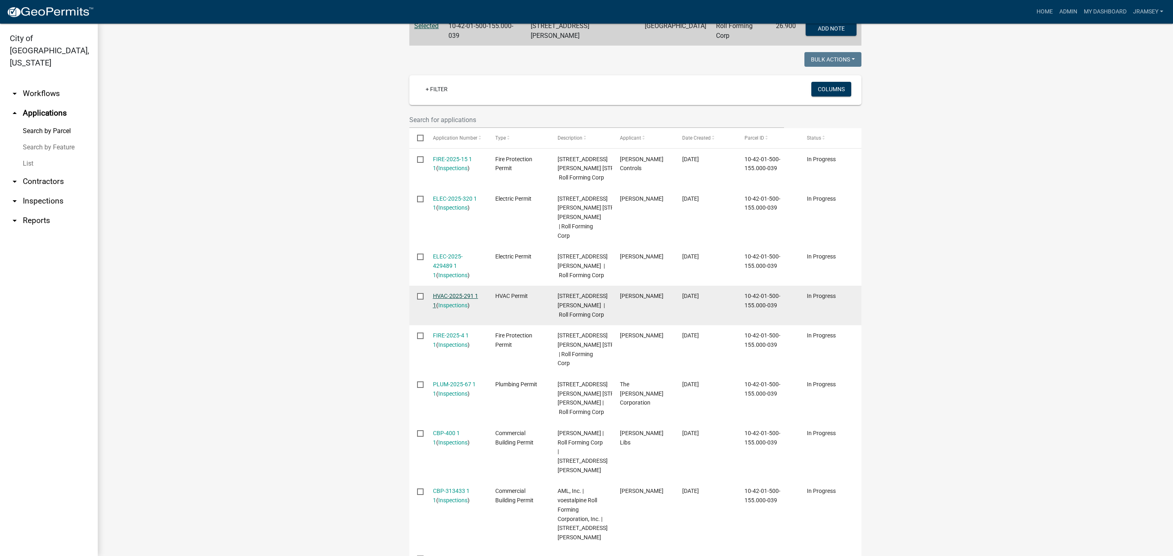
click at [448, 309] on link "HVAC-2025-291 1 1" at bounding box center [455, 301] width 45 height 16
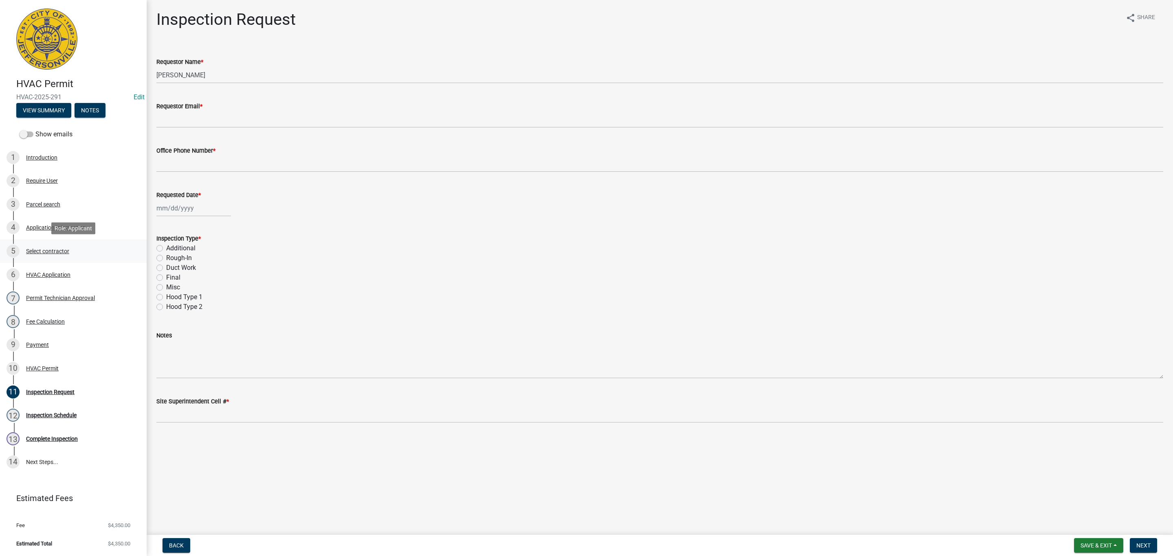
click at [48, 251] on div "Select contractor" at bounding box center [47, 251] width 43 height 6
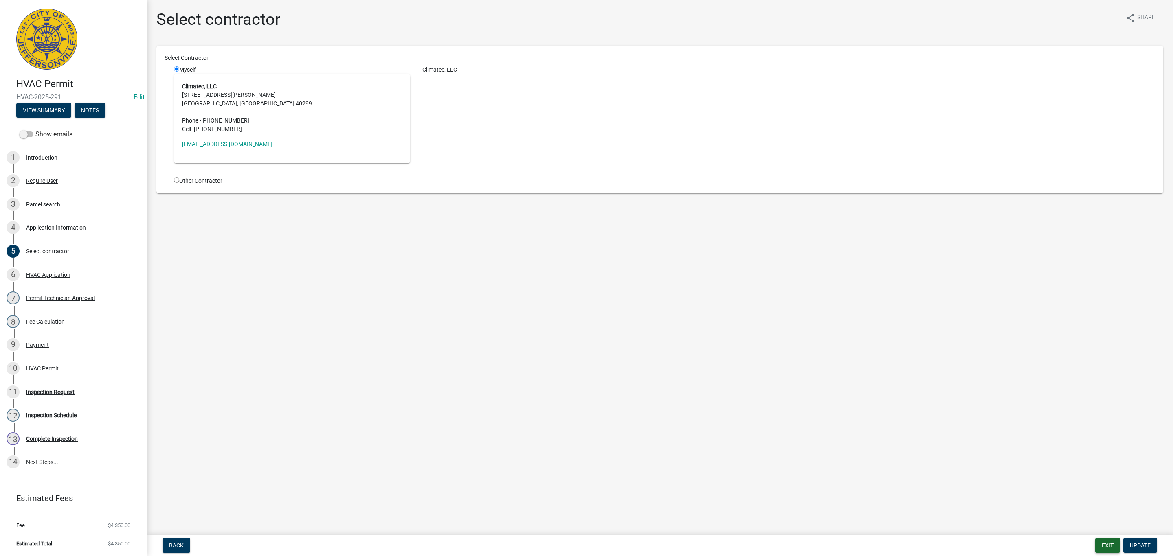
click at [1103, 545] on button "Exit" at bounding box center [1107, 545] width 25 height 15
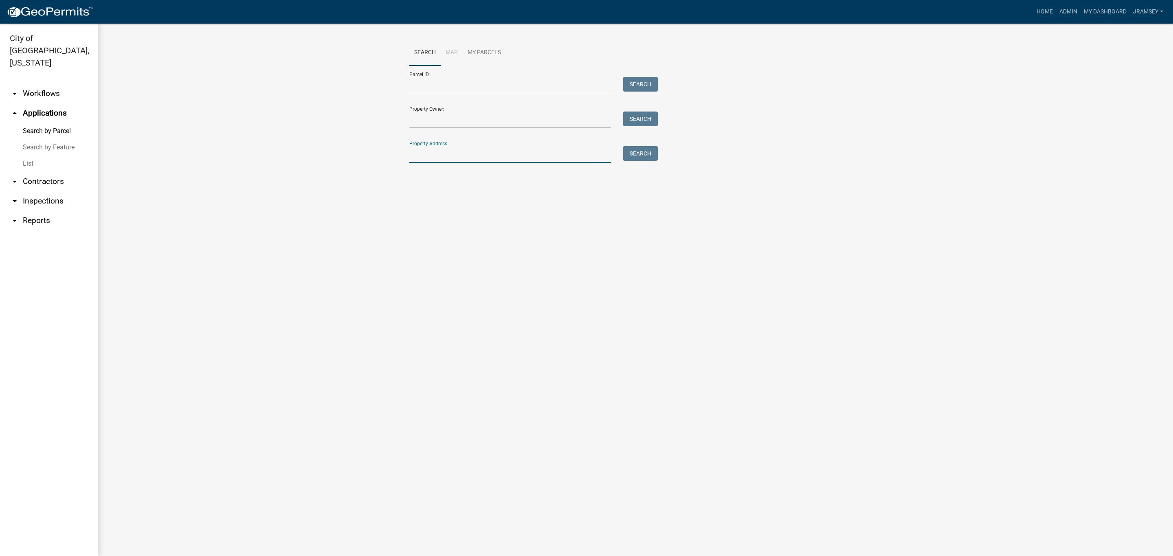
click at [438, 158] on input "Property Address:" at bounding box center [510, 154] width 202 height 17
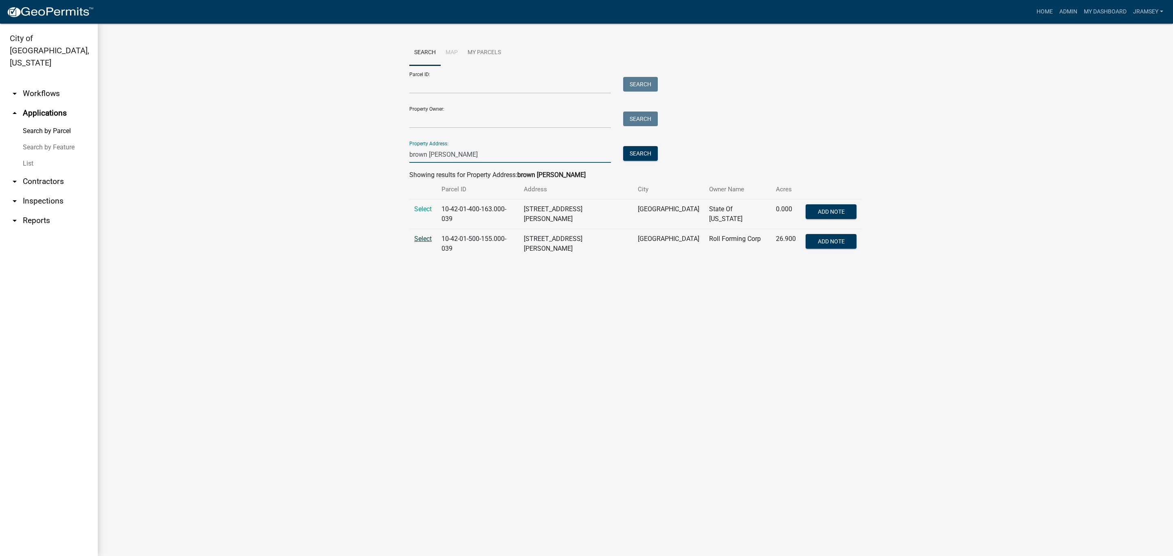
type input "brown [PERSON_NAME]"
click at [425, 235] on span "Select" at bounding box center [423, 239] width 18 height 8
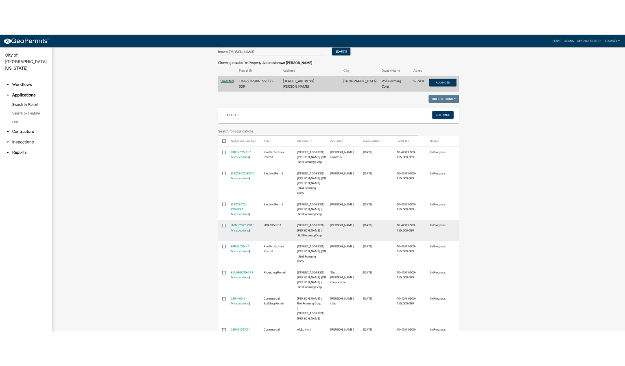
scroll to position [183, 0]
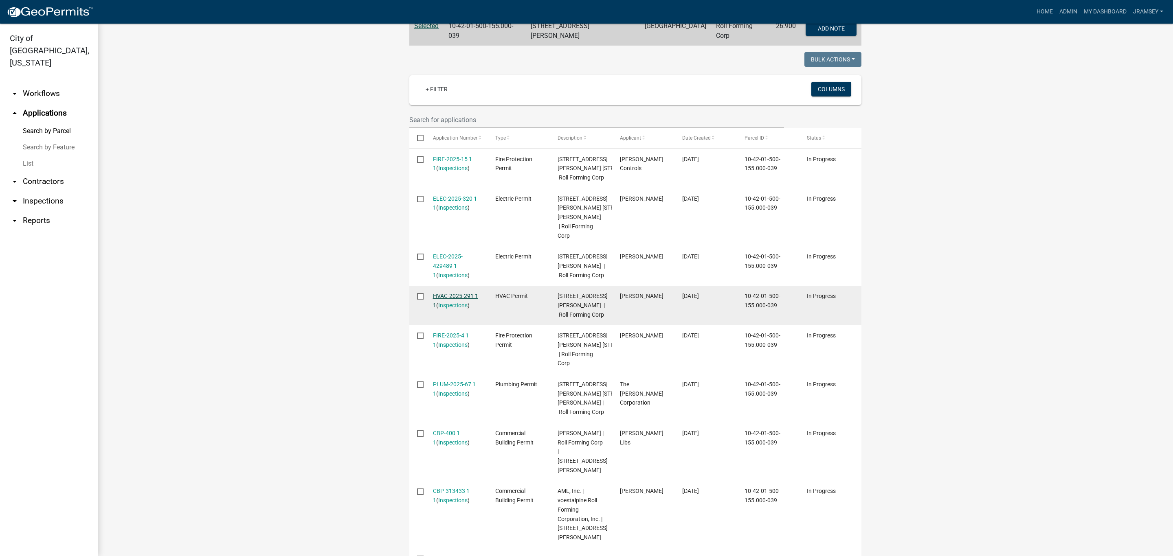
click at [451, 309] on link "HVAC-2025-291 1 1" at bounding box center [455, 301] width 45 height 16
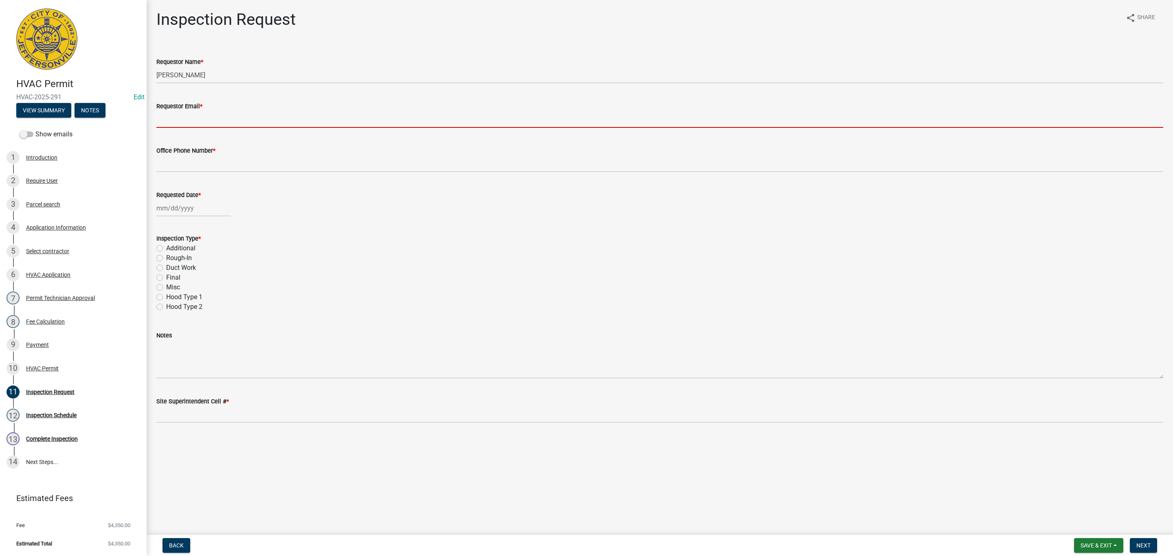
click at [186, 120] on input "Requestor Email *" at bounding box center [659, 119] width 1007 height 17
type input "[EMAIL_ADDRESS][DOMAIN_NAME]"
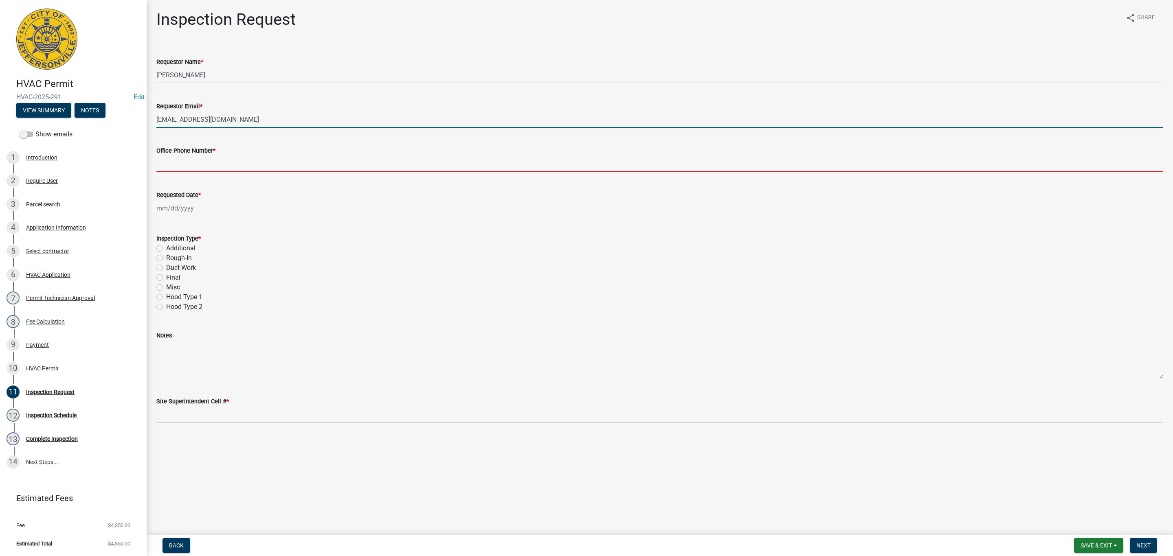
click at [188, 158] on input "Office Phone Number *" at bounding box center [659, 164] width 1007 height 17
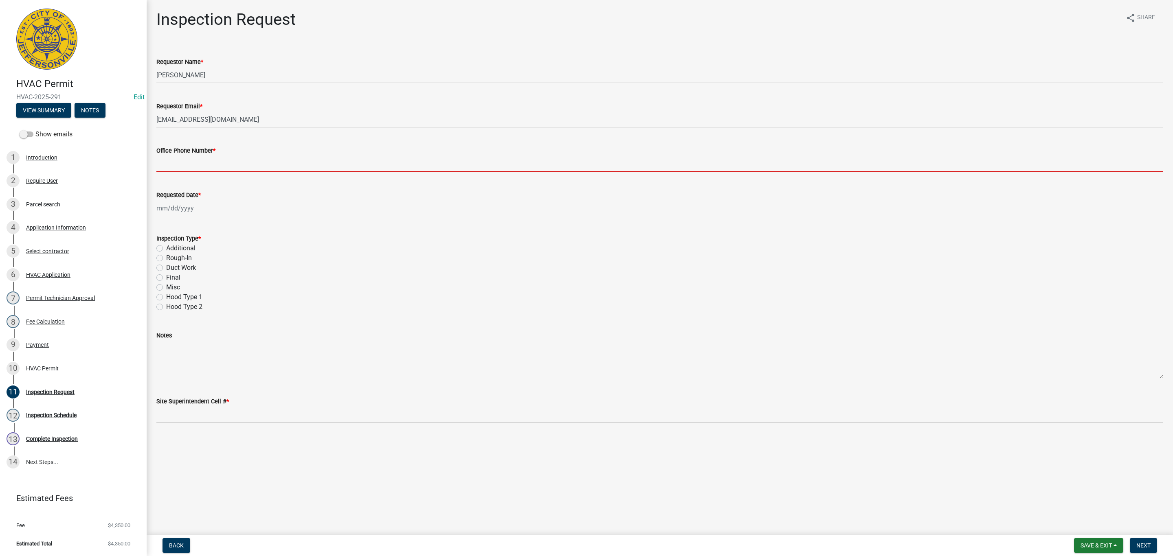
type input "0000000000"
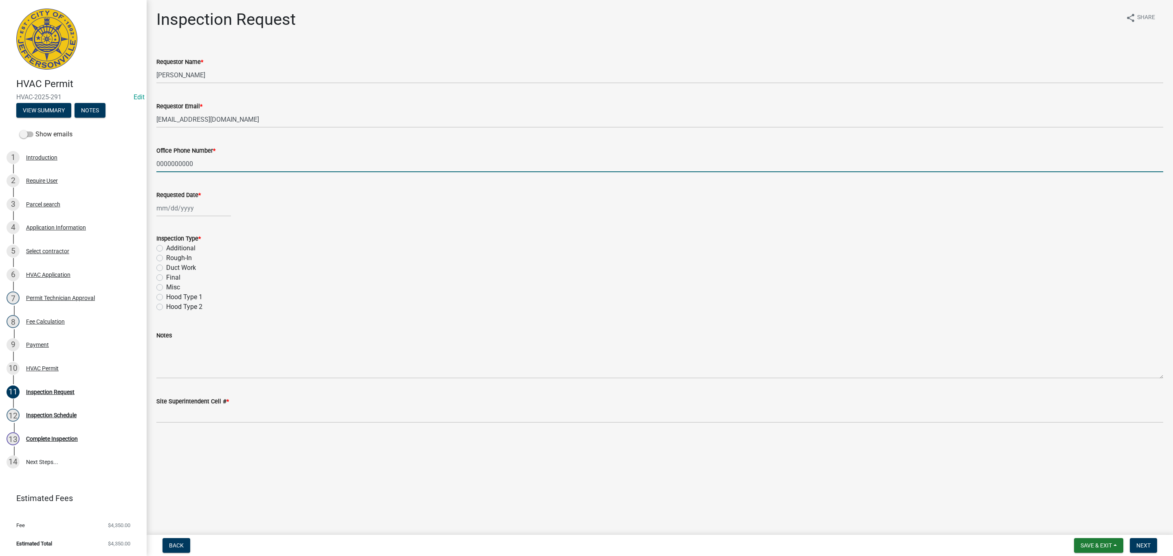
click at [171, 208] on div at bounding box center [193, 208] width 75 height 17
select select "10"
select select "2025"
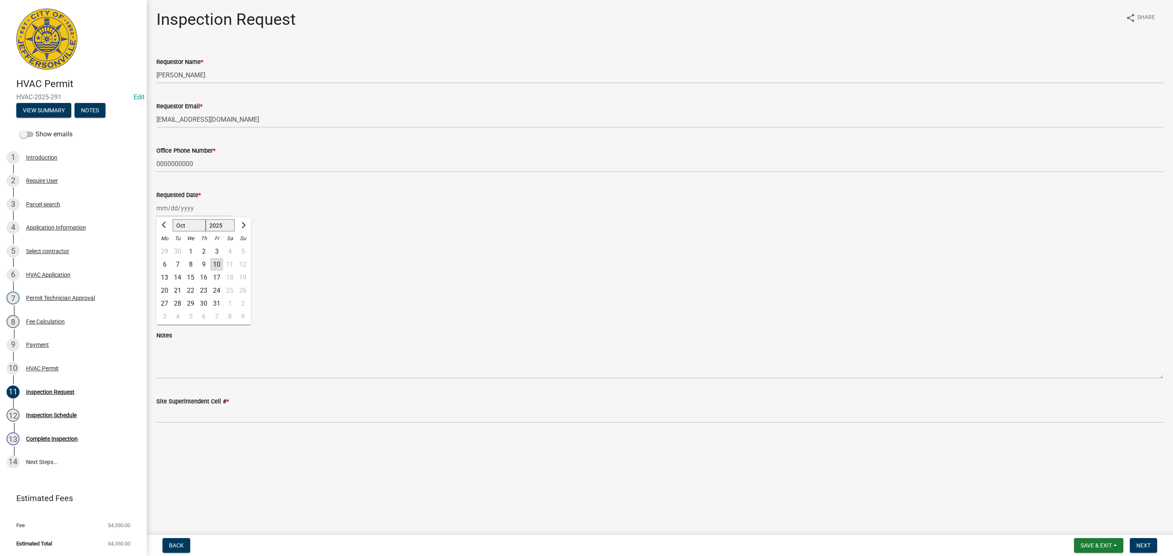
click at [180, 275] on div "14" at bounding box center [177, 277] width 13 height 13
type input "[DATE]"
click at [166, 257] on label "Rough-In" at bounding box center [179, 258] width 26 height 10
click at [166, 257] on input "Rough-In" at bounding box center [168, 255] width 5 height 5
radio input "true"
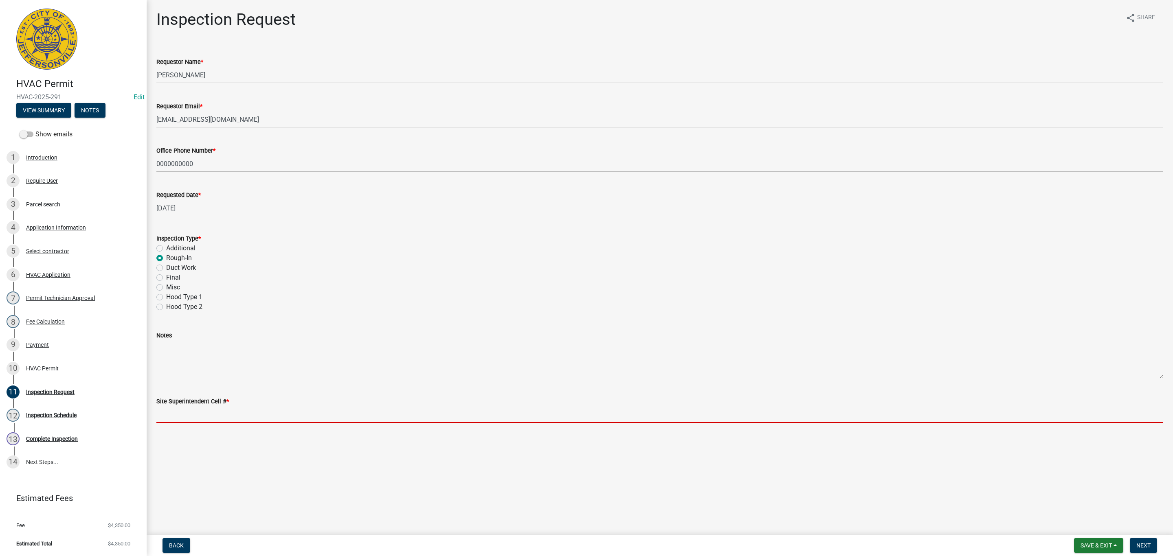
click at [197, 413] on input "Site Superintendent Cell # *" at bounding box center [659, 414] width 1007 height 17
type input "SAME"
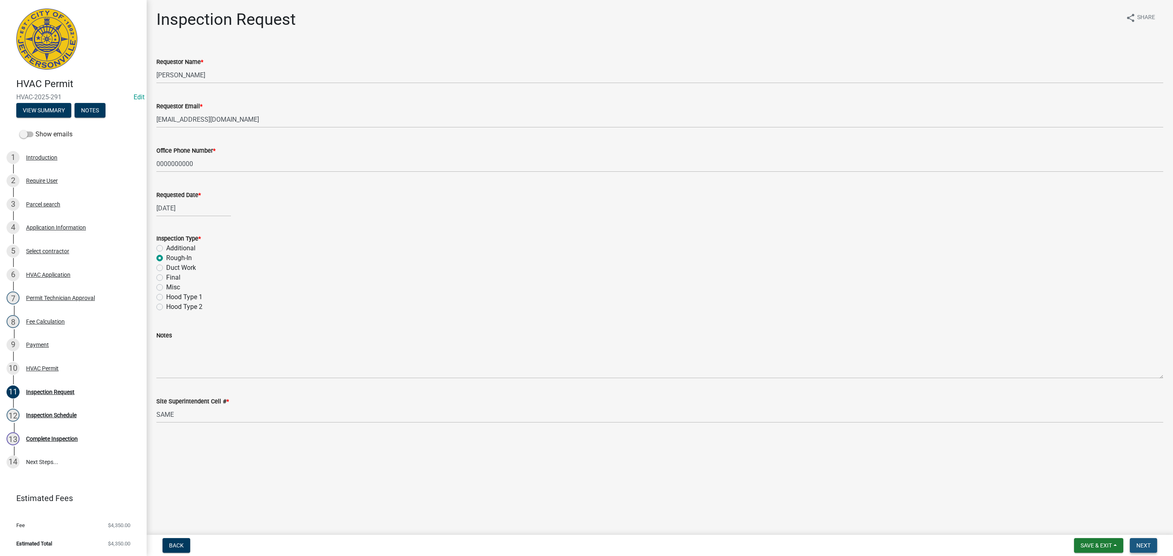
click at [1146, 548] on span "Next" at bounding box center [1143, 545] width 14 height 7
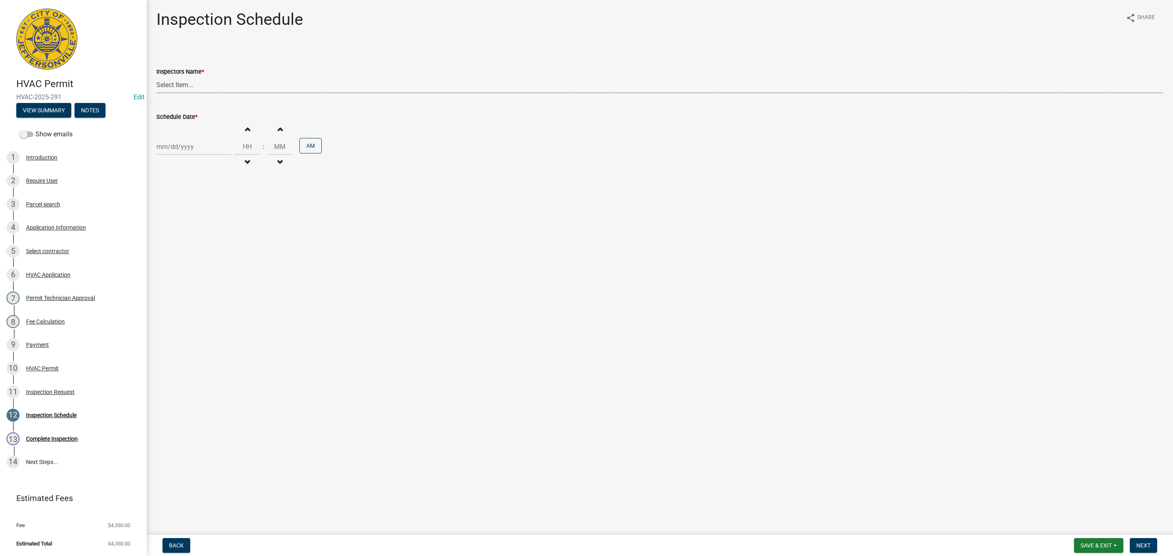
click at [188, 88] on select "Select Item... [PERSON_NAME] ([PERSON_NAME]) [PERSON_NAME] ([PERSON_NAME]) mkru…" at bounding box center [659, 85] width 1007 height 17
select select "13c97fbc-c819-4cee-844a-0db3d3c4db95"
click at [156, 77] on select "Select Item... [PERSON_NAME] ([PERSON_NAME]) [PERSON_NAME] ([PERSON_NAME]) mkru…" at bounding box center [659, 85] width 1007 height 17
click at [178, 142] on div at bounding box center [193, 146] width 75 height 17
select select "10"
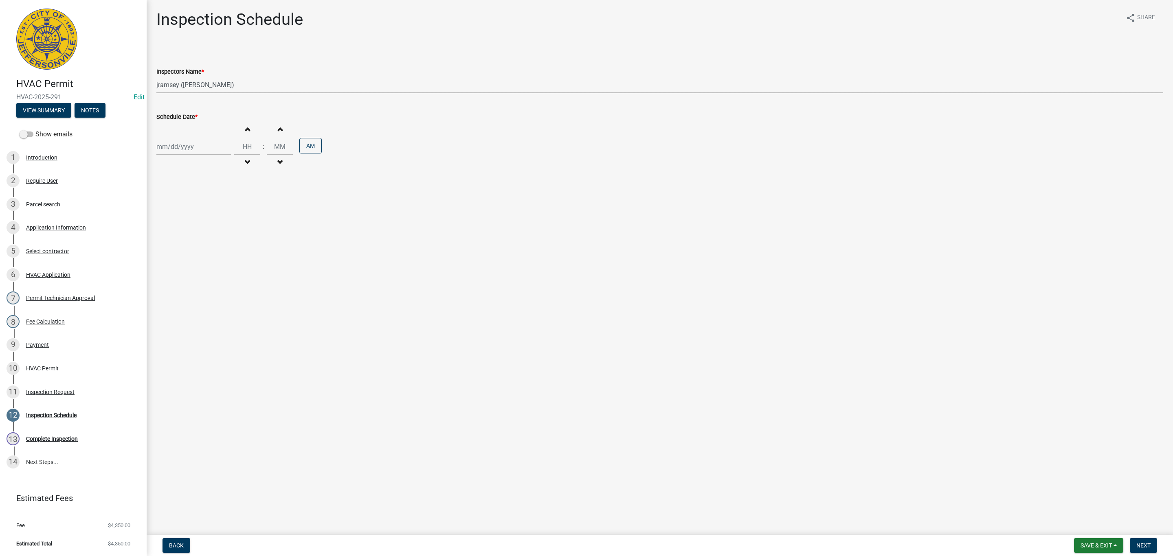
select select "2025"
click at [176, 215] on div "14" at bounding box center [177, 216] width 13 height 13
type input "[DATE]"
click at [1145, 549] on button "Next" at bounding box center [1143, 545] width 27 height 15
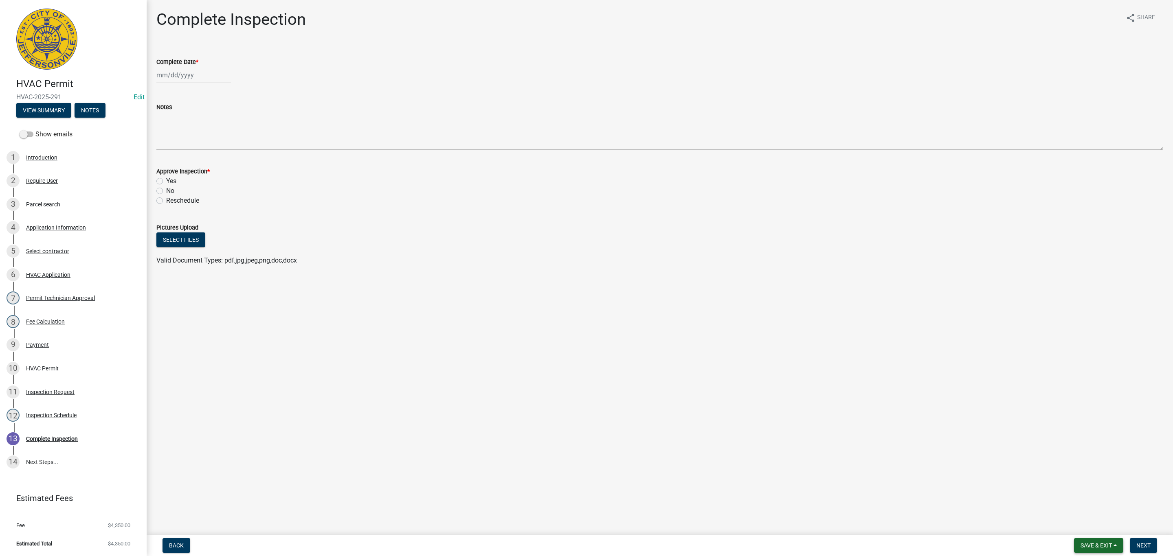
click at [1097, 542] on button "Save & Exit" at bounding box center [1098, 545] width 49 height 15
click at [1085, 530] on button "Save & Exit" at bounding box center [1090, 525] width 65 height 20
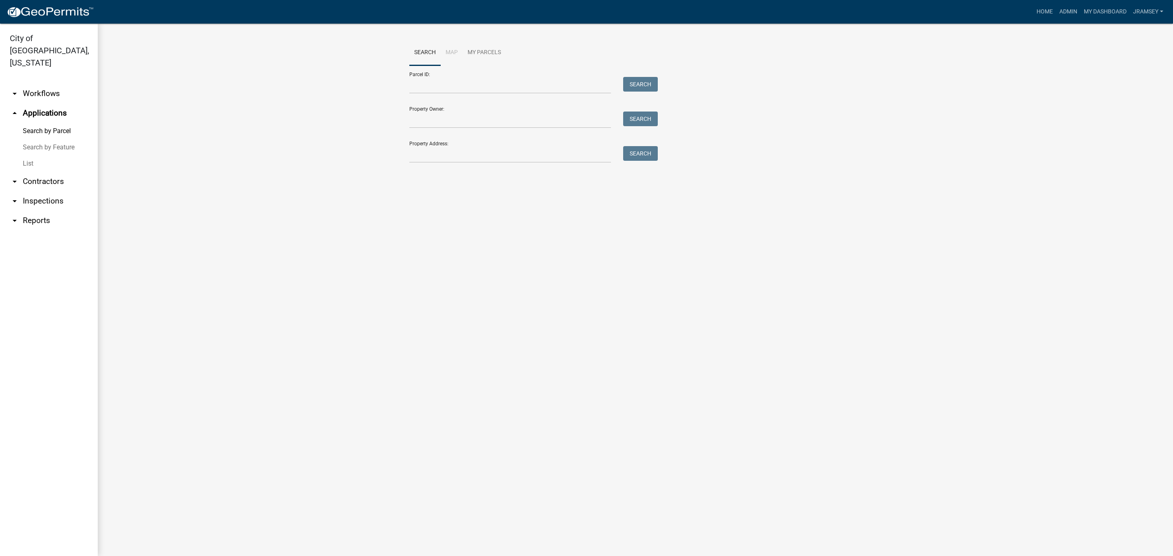
click at [39, 192] on link "arrow_drop_down Inspections" at bounding box center [49, 201] width 98 height 20
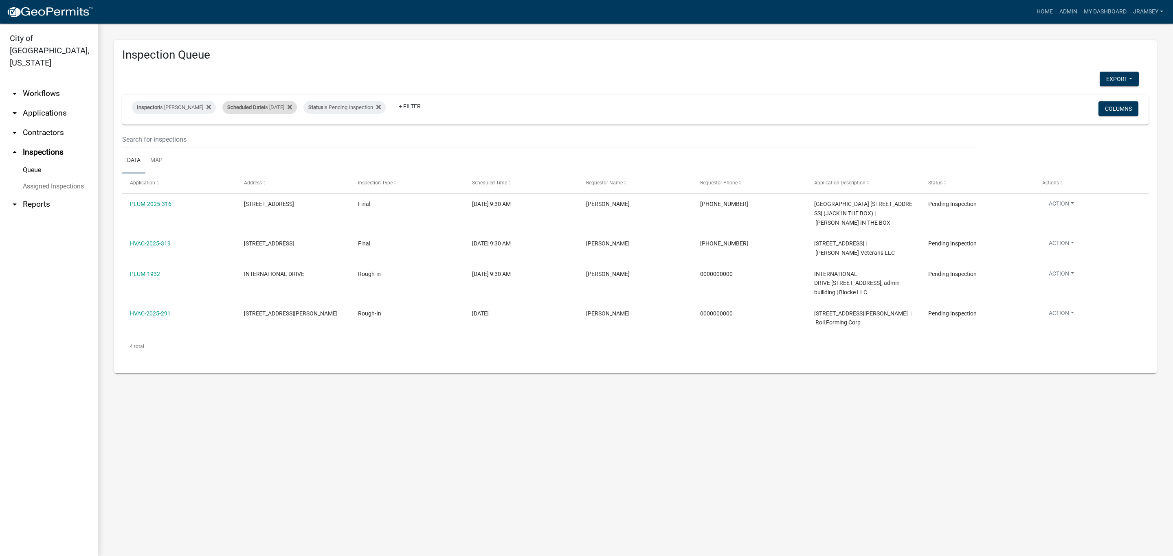
click at [262, 109] on span "Scheduled Date" at bounding box center [245, 107] width 37 height 6
click at [291, 137] on input "[DATE]" at bounding box center [266, 137] width 57 height 17
type input "[DATE]"
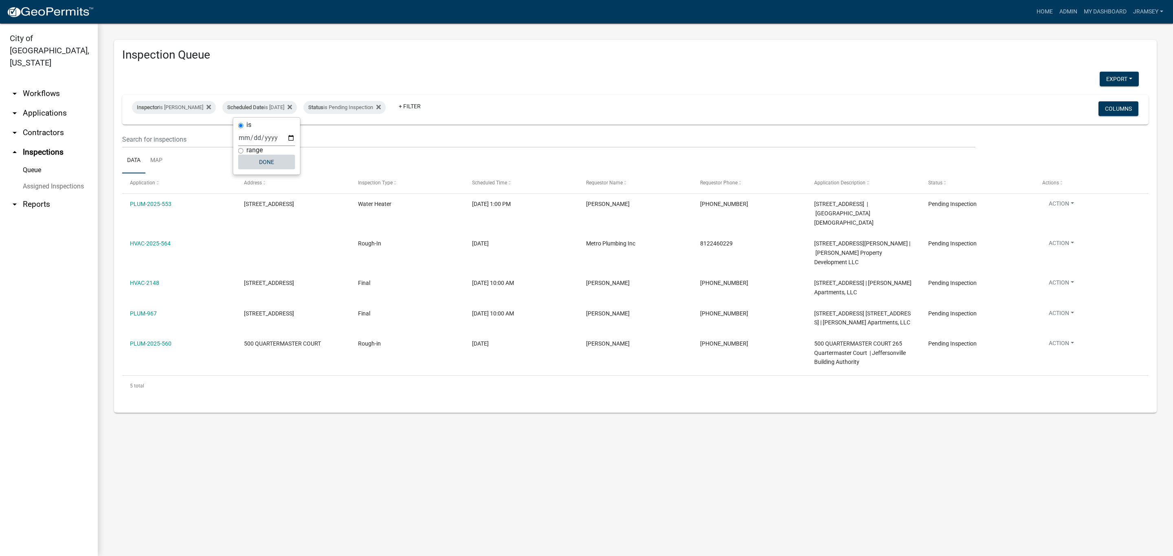
click at [275, 160] on button "Done" at bounding box center [266, 162] width 57 height 15
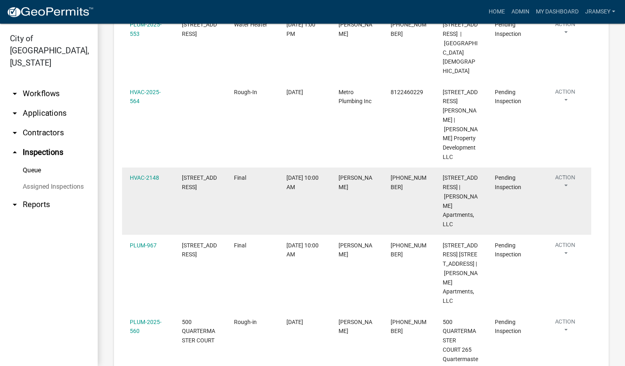
scroll to position [183, 0]
